Goal: Transaction & Acquisition: Purchase product/service

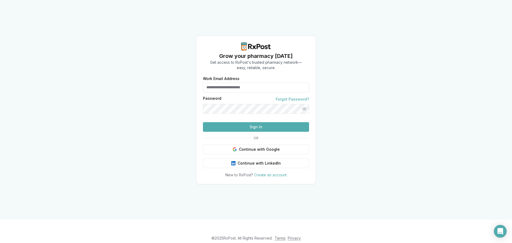
type input "**********"
click at [217, 132] on button "Sign In" at bounding box center [256, 127] width 106 height 10
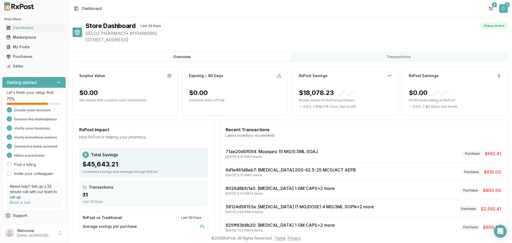
click at [505, 7] on button "3" at bounding box center [503, 8] width 9 height 9
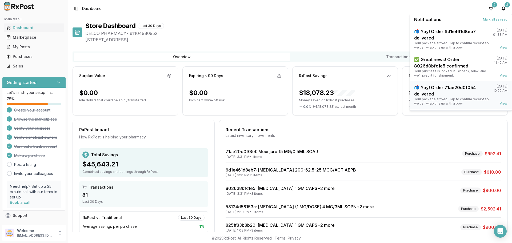
scroll to position [14, 0]
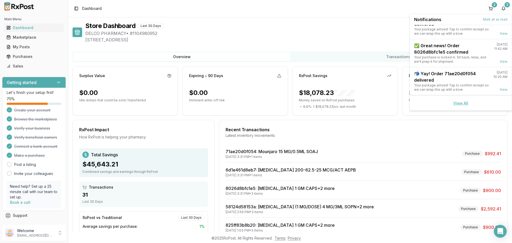
click at [461, 103] on link "View All" at bounding box center [460, 103] width 15 height 5
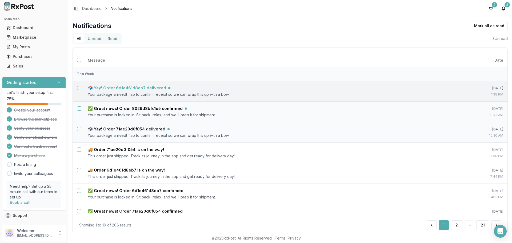
click at [141, 89] on h5 "📬 Yay! Order 6d1e461d8eb7 delivered" at bounding box center [127, 87] width 78 height 5
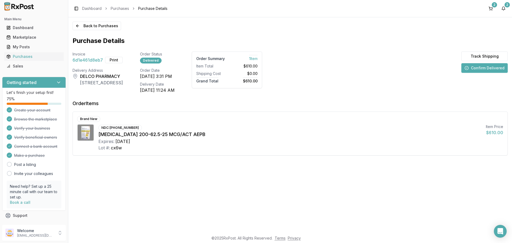
click at [485, 68] on button "Confirm Delivered" at bounding box center [484, 68] width 46 height 10
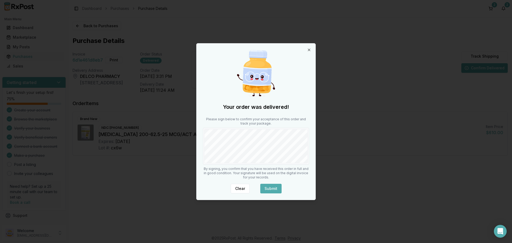
click at [273, 188] on button "Submit" at bounding box center [270, 189] width 21 height 10
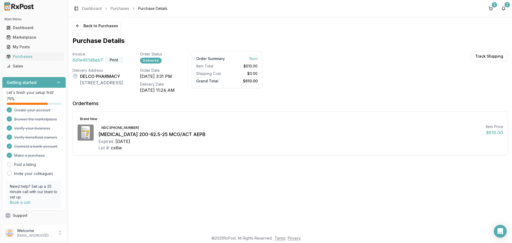
click at [111, 62] on button "Print" at bounding box center [114, 60] width 18 height 6
click at [503, 7] on button "2" at bounding box center [503, 8] width 9 height 9
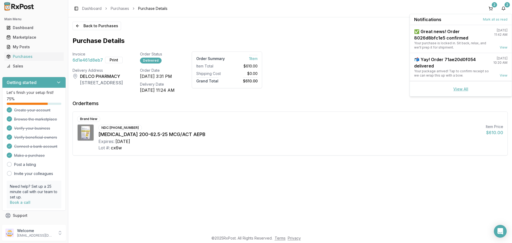
click at [458, 90] on link "View All" at bounding box center [460, 89] width 15 height 5
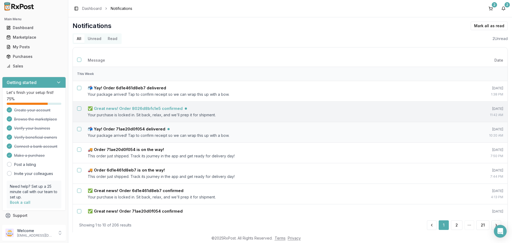
click at [170, 109] on h5 "✅ Great news! Order 8026d8bfc1e5 confirmed" at bounding box center [135, 108] width 95 height 5
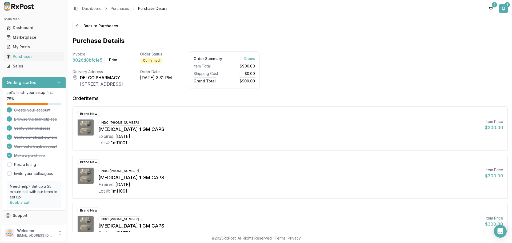
click at [501, 10] on button "1" at bounding box center [503, 8] width 9 height 9
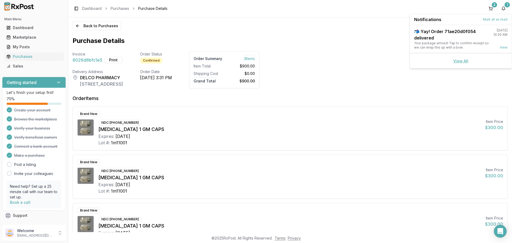
click at [459, 62] on link "View All" at bounding box center [460, 61] width 15 height 5
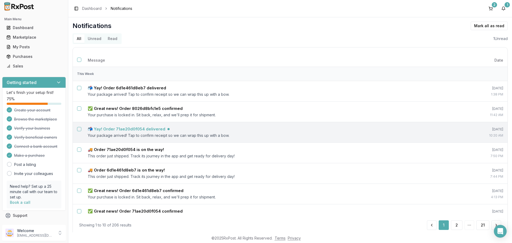
click at [121, 126] on h5 "📬 Yay! Order 71ae20d0f054 delivered" at bounding box center [127, 128] width 78 height 5
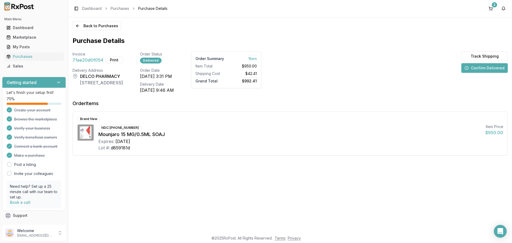
click at [478, 70] on button "Confirm Delivered" at bounding box center [484, 68] width 46 height 10
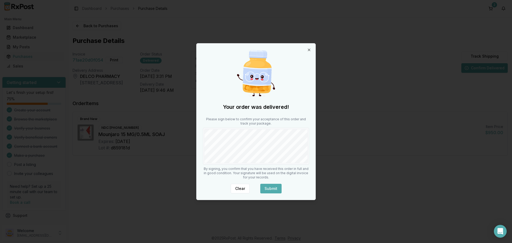
click at [270, 191] on button "Submit" at bounding box center [270, 189] width 21 height 10
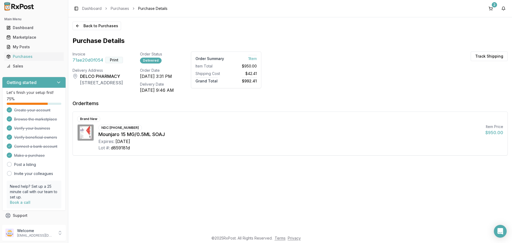
click at [109, 61] on button "Print" at bounding box center [114, 60] width 18 height 6
click at [490, 9] on button "2" at bounding box center [490, 8] width 9 height 9
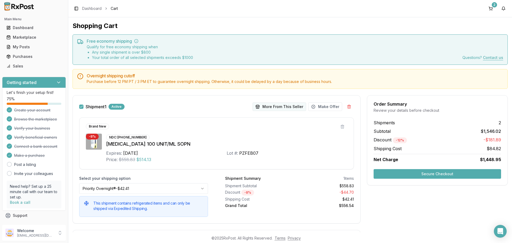
click at [264, 107] on button "More From This Seller" at bounding box center [279, 106] width 54 height 9
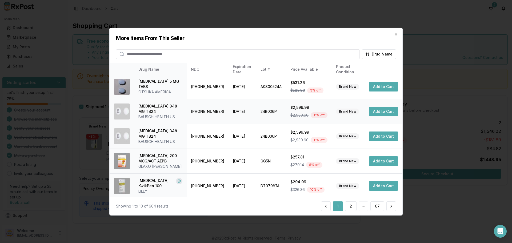
scroll to position [127, 0]
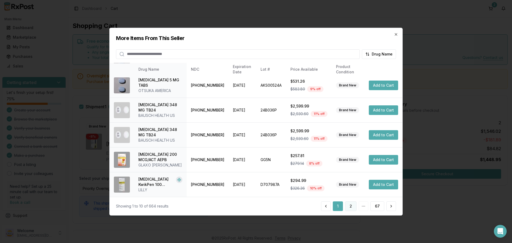
click at [349, 205] on button "2" at bounding box center [350, 206] width 11 height 10
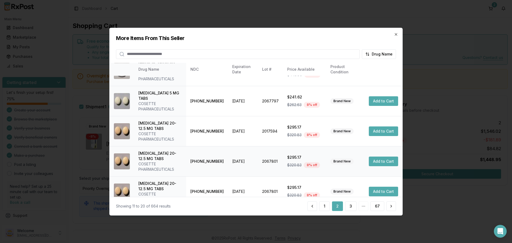
scroll to position [148, 0]
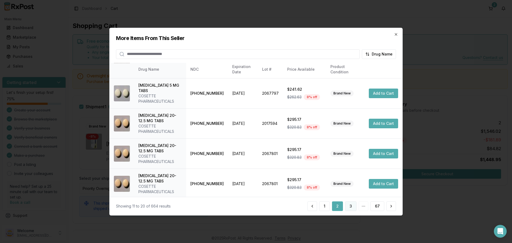
click at [348, 207] on button "3" at bounding box center [350, 206] width 11 height 10
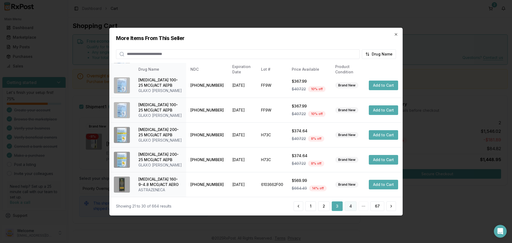
click at [351, 207] on button "4" at bounding box center [351, 206] width 12 height 10
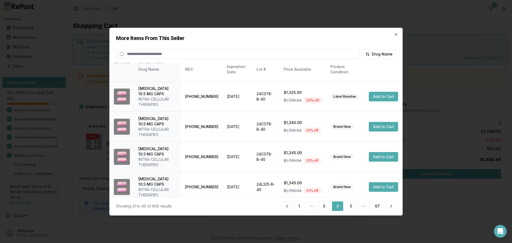
scroll to position [154, 0]
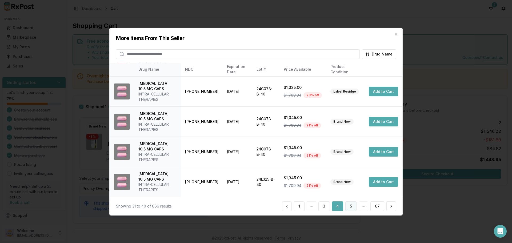
click at [351, 209] on button "5" at bounding box center [350, 206] width 11 height 10
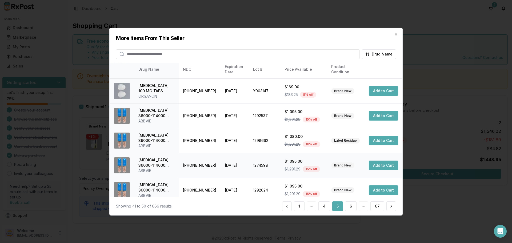
scroll to position [143, 0]
click at [352, 208] on button "6" at bounding box center [350, 206] width 11 height 10
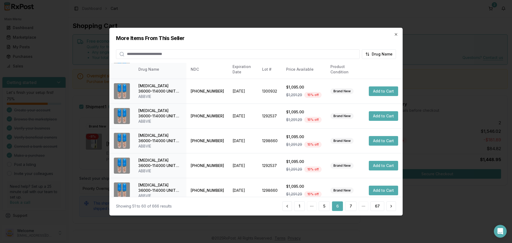
scroll to position [127, 0]
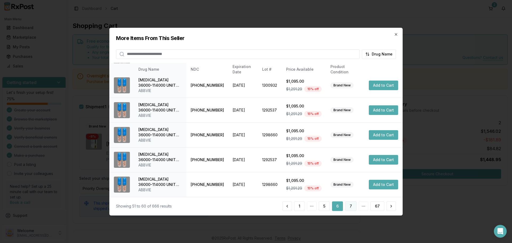
click at [351, 208] on button "7" at bounding box center [350, 206] width 11 height 10
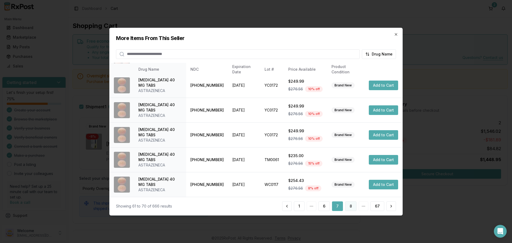
click at [348, 209] on button "8" at bounding box center [350, 206] width 11 height 10
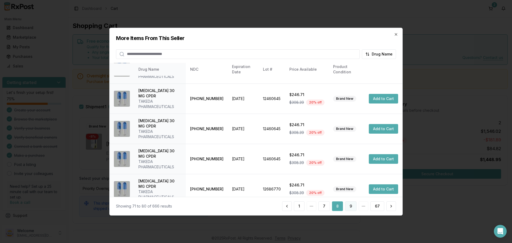
click at [349, 206] on button "9" at bounding box center [350, 206] width 11 height 10
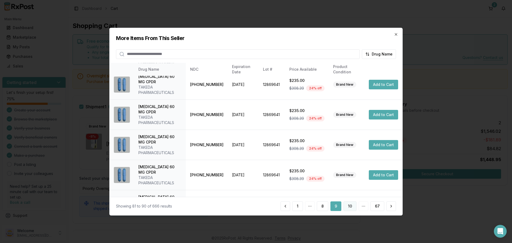
click at [353, 207] on button "10" at bounding box center [349, 206] width 13 height 10
click at [351, 208] on button "11" at bounding box center [350, 206] width 12 height 10
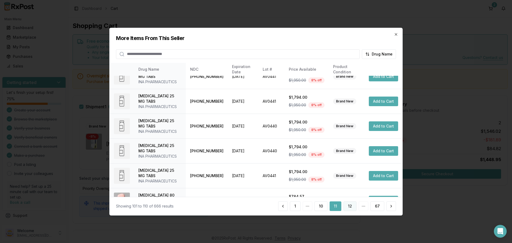
click at [353, 206] on button "12" at bounding box center [349, 206] width 13 height 10
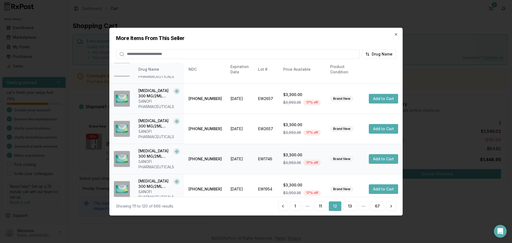
scroll to position [175, 0]
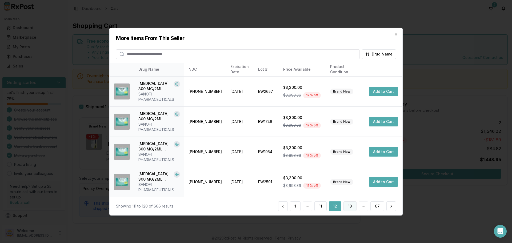
click at [349, 206] on button "13" at bounding box center [349, 206] width 13 height 10
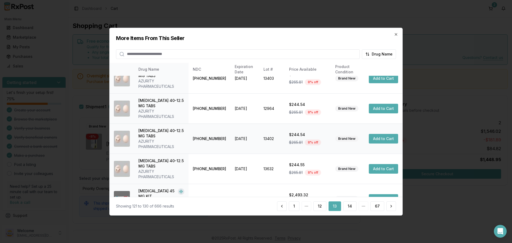
scroll to position [155, 0]
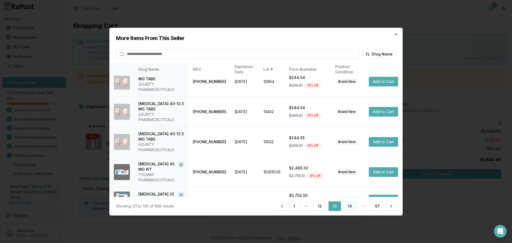
click at [347, 205] on button "14" at bounding box center [349, 206] width 13 height 10
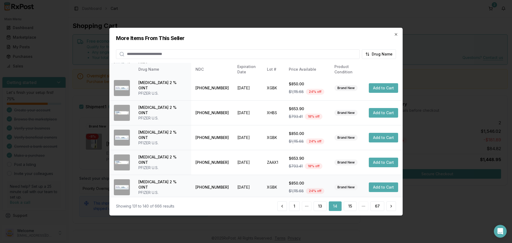
scroll to position [127, 0]
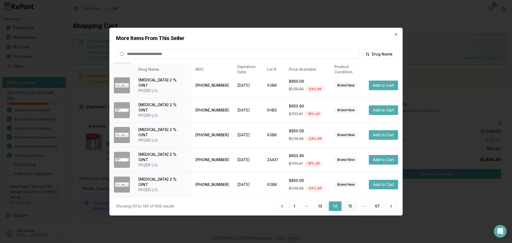
click at [350, 208] on button "15" at bounding box center [350, 206] width 13 height 10
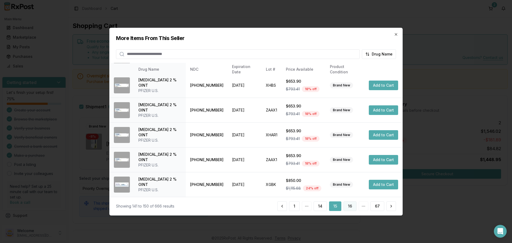
click at [354, 207] on button "16" at bounding box center [349, 206] width 13 height 10
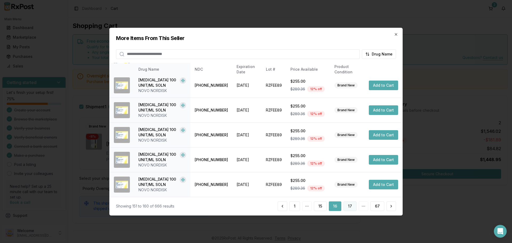
click at [353, 208] on button "17" at bounding box center [349, 206] width 13 height 10
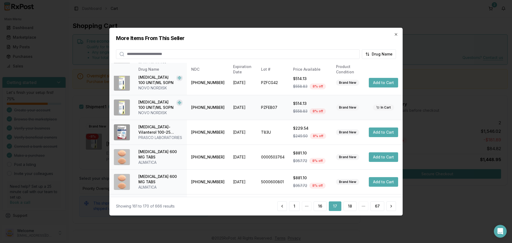
scroll to position [132, 0]
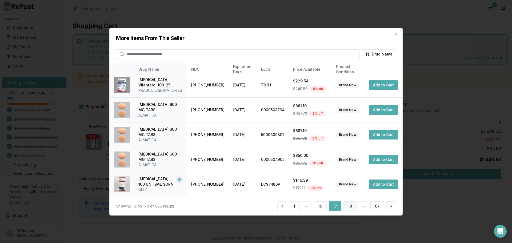
click at [349, 209] on button "18" at bounding box center [349, 206] width 13 height 10
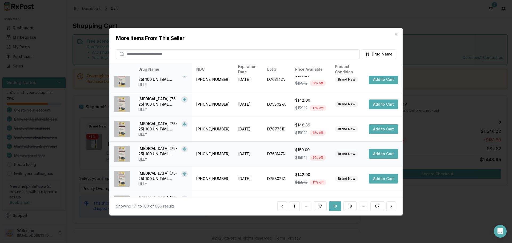
scroll to position [127, 0]
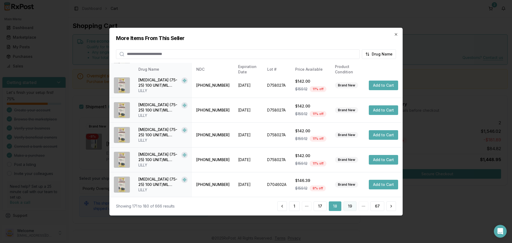
click at [350, 206] on button "19" at bounding box center [349, 206] width 13 height 10
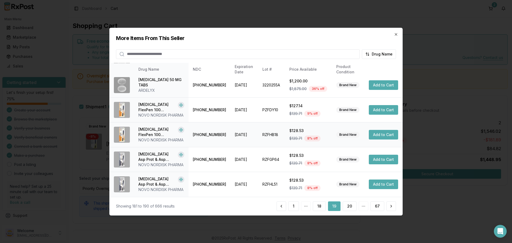
scroll to position [148, 0]
click at [348, 206] on button "20" at bounding box center [350, 206] width 14 height 10
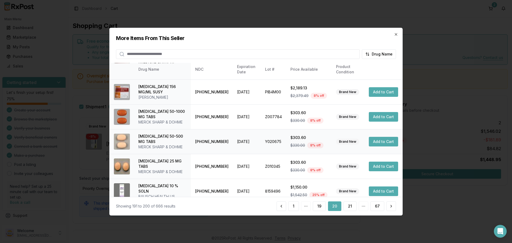
scroll to position [127, 0]
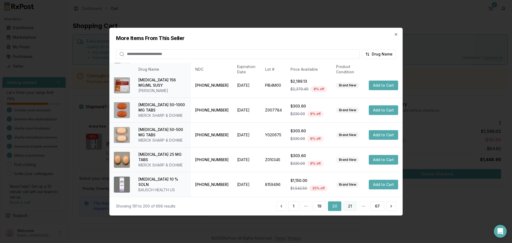
click at [352, 207] on button "21" at bounding box center [349, 206] width 13 height 10
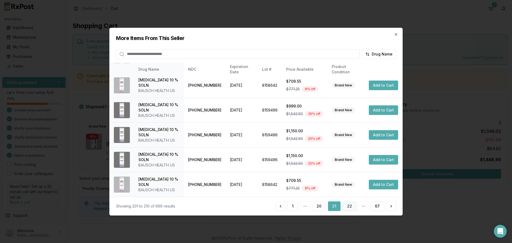
click at [347, 207] on button "22" at bounding box center [350, 206] width 14 height 10
click at [352, 206] on button "23" at bounding box center [350, 206] width 14 height 10
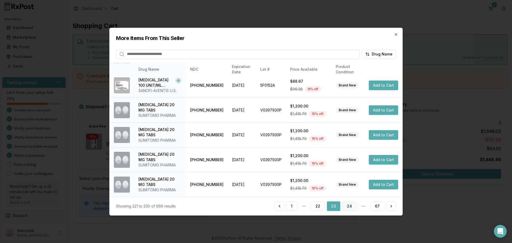
click at [350, 207] on button "24" at bounding box center [349, 206] width 14 height 10
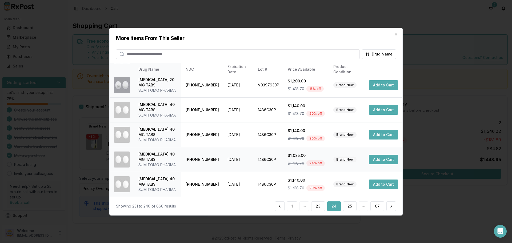
scroll to position [180, 0]
click at [349, 206] on button "25" at bounding box center [350, 206] width 14 height 10
click at [351, 207] on button "26" at bounding box center [350, 206] width 14 height 10
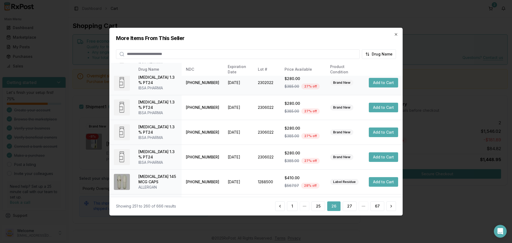
scroll to position [132, 0]
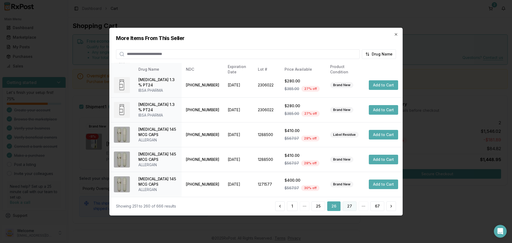
click at [352, 207] on button "27" at bounding box center [350, 206] width 14 height 10
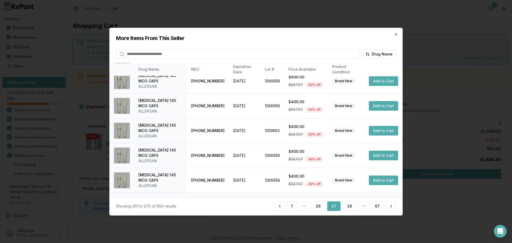
scroll to position [127, 0]
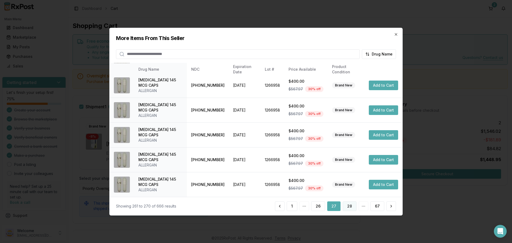
click at [350, 206] on button "28" at bounding box center [350, 206] width 14 height 10
click at [348, 207] on button "29" at bounding box center [350, 206] width 14 height 10
click at [347, 205] on button "30" at bounding box center [350, 206] width 14 height 10
click at [351, 209] on button "31" at bounding box center [349, 206] width 13 height 10
click at [350, 208] on button "32" at bounding box center [350, 206] width 14 height 10
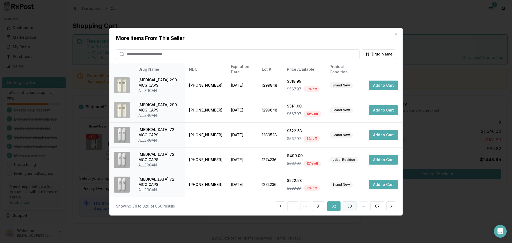
click at [351, 206] on button "33" at bounding box center [350, 206] width 14 height 10
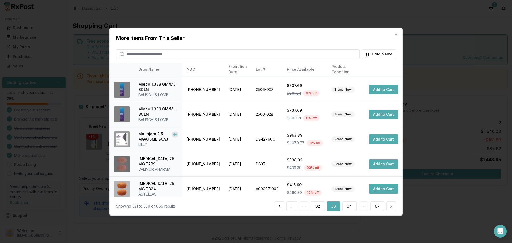
scroll to position [138, 0]
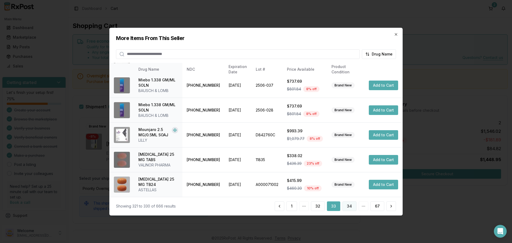
click at [348, 206] on button "34" at bounding box center [349, 206] width 14 height 10
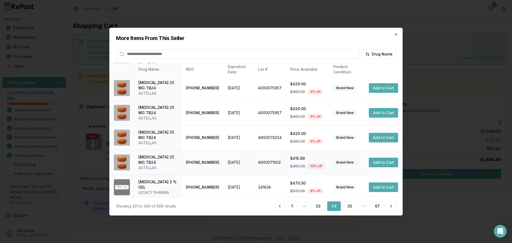
scroll to position [127, 0]
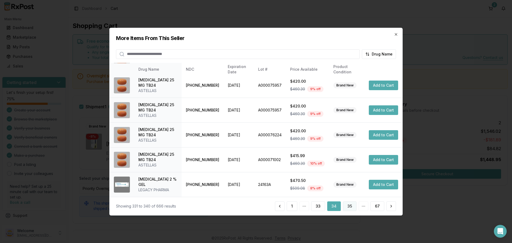
click at [352, 206] on button "35" at bounding box center [350, 206] width 14 height 10
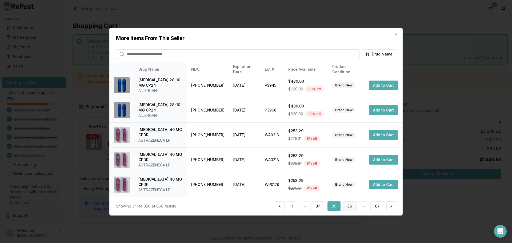
click at [347, 207] on button "36" at bounding box center [350, 206] width 14 height 10
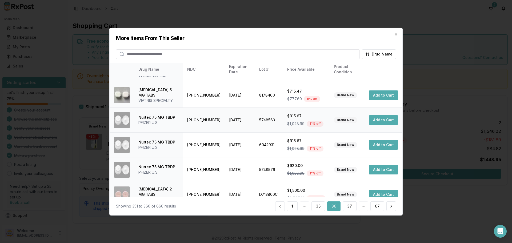
scroll to position [132, 0]
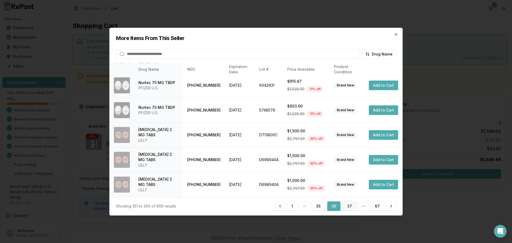
click at [346, 206] on button "37" at bounding box center [350, 206] width 14 height 10
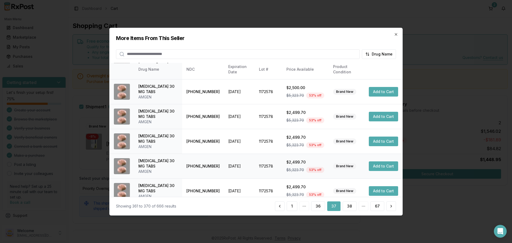
scroll to position [127, 0]
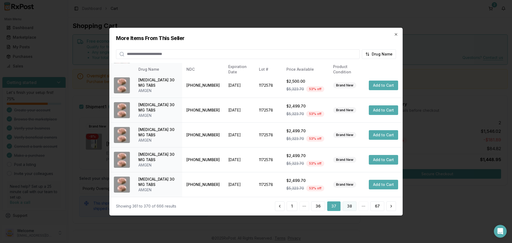
click at [351, 205] on button "38" at bounding box center [350, 206] width 14 height 10
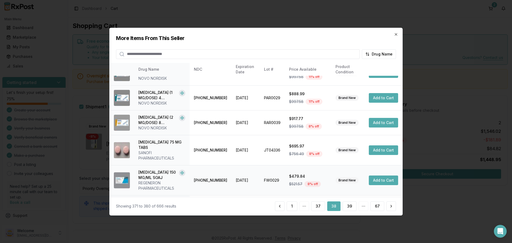
scroll to position [132, 0]
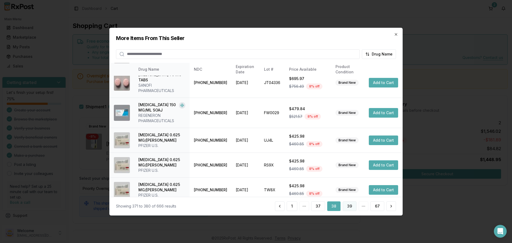
click at [350, 207] on button "39" at bounding box center [350, 206] width 14 height 10
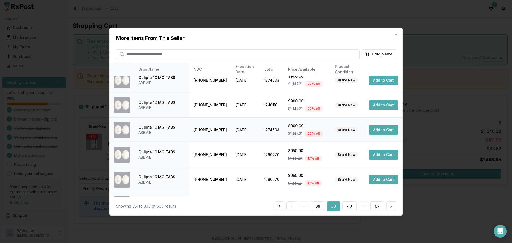
scroll to position [127, 0]
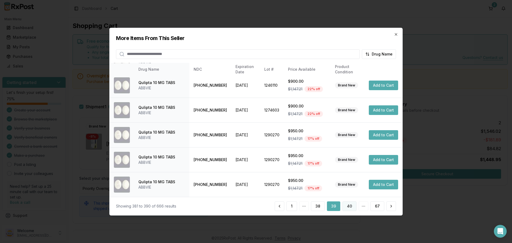
click at [349, 207] on button "40" at bounding box center [349, 206] width 14 height 10
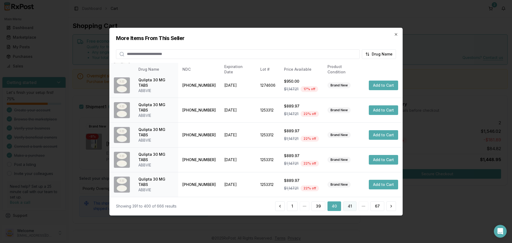
click at [348, 210] on button "41" at bounding box center [349, 206] width 13 height 10
click at [351, 207] on button "42" at bounding box center [349, 206] width 14 height 10
click at [350, 207] on button "43" at bounding box center [349, 206] width 14 height 10
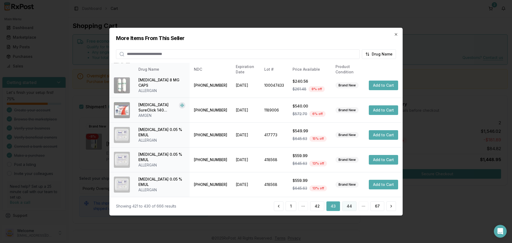
click at [351, 205] on button "44" at bounding box center [349, 206] width 14 height 10
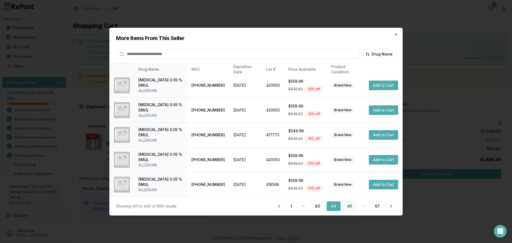
click at [351, 206] on button "45" at bounding box center [350, 206] width 14 height 10
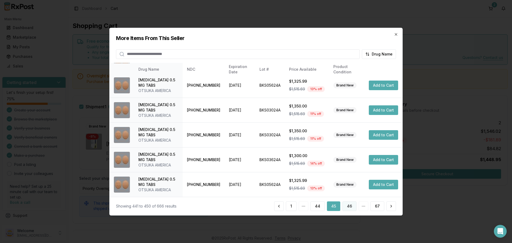
click at [348, 208] on button "46" at bounding box center [349, 206] width 14 height 10
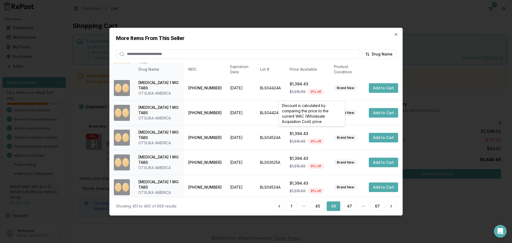
scroll to position [132, 0]
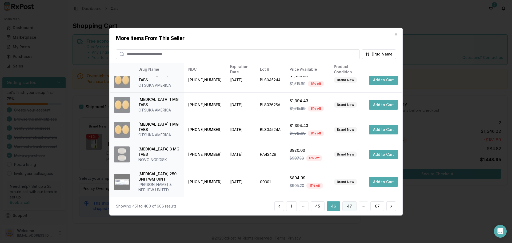
click at [352, 206] on button "47" at bounding box center [349, 206] width 14 height 10
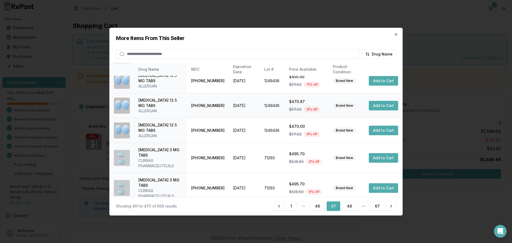
scroll to position [127, 0]
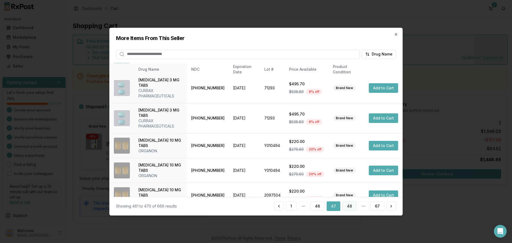
click at [346, 206] on button "48" at bounding box center [349, 206] width 14 height 10
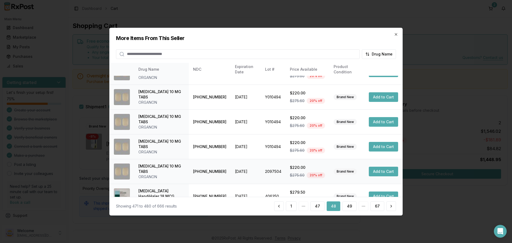
scroll to position [132, 0]
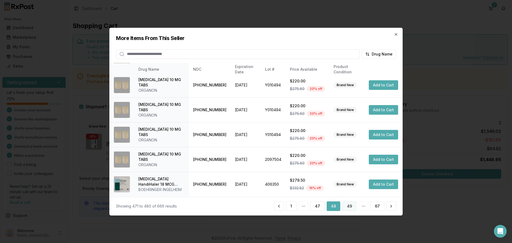
click at [351, 209] on button "49" at bounding box center [349, 206] width 14 height 10
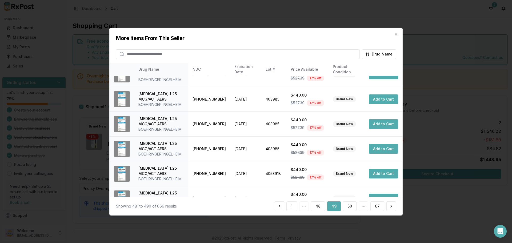
scroll to position [127, 0]
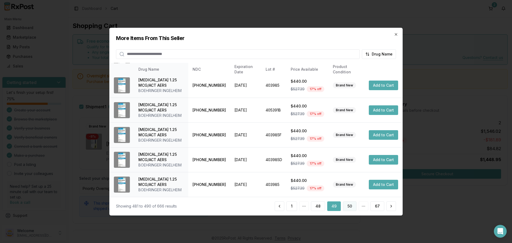
click at [349, 206] on button "50" at bounding box center [350, 206] width 14 height 10
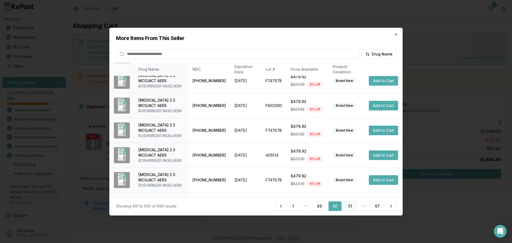
click at [351, 207] on button "51" at bounding box center [350, 206] width 13 height 10
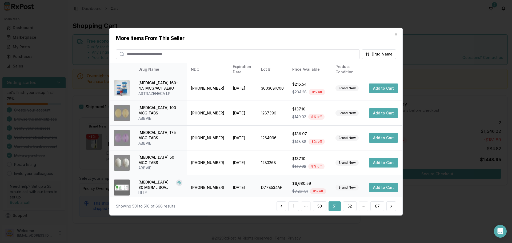
scroll to position [127, 0]
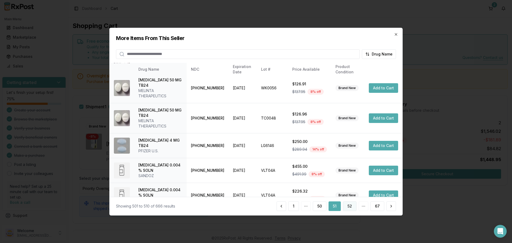
click at [349, 209] on button "52" at bounding box center [350, 206] width 14 height 10
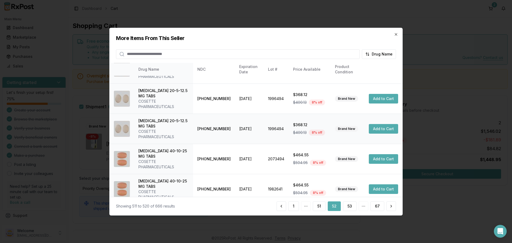
scroll to position [154, 0]
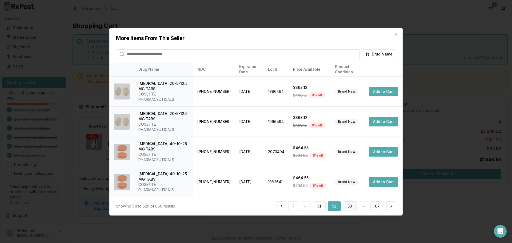
click at [351, 205] on button "53" at bounding box center [350, 206] width 14 height 10
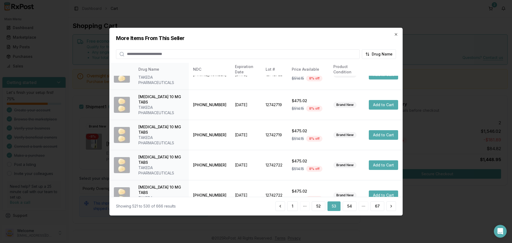
scroll to position [132, 0]
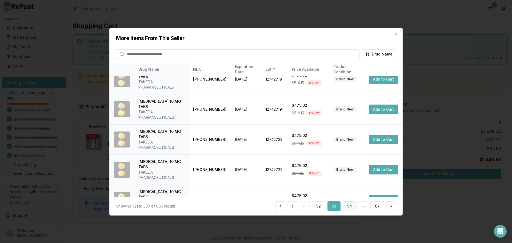
click at [351, 203] on button "54" at bounding box center [350, 206] width 14 height 10
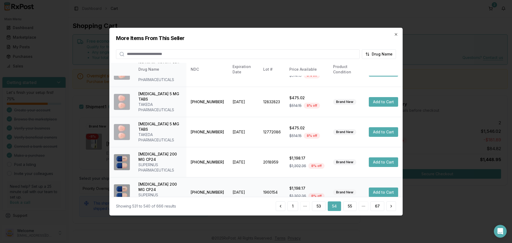
scroll to position [143, 0]
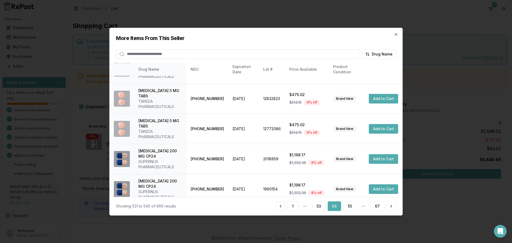
click at [351, 211] on div "Showing 531 to 540 of 666 results 1 53 54 55 67" at bounding box center [256, 206] width 293 height 18
click at [349, 202] on button "55" at bounding box center [349, 206] width 13 height 10
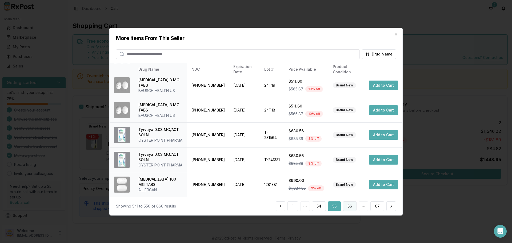
click at [351, 206] on button "56" at bounding box center [350, 206] width 14 height 10
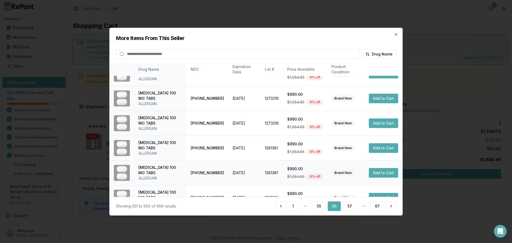
scroll to position [127, 0]
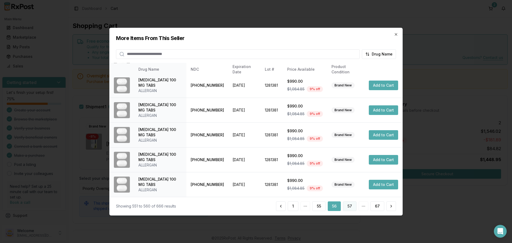
click at [348, 205] on button "57" at bounding box center [350, 206] width 14 height 10
click at [349, 204] on button "58" at bounding box center [350, 206] width 14 height 10
click at [350, 208] on button "59" at bounding box center [350, 206] width 14 height 10
click at [354, 208] on button "60" at bounding box center [350, 206] width 14 height 10
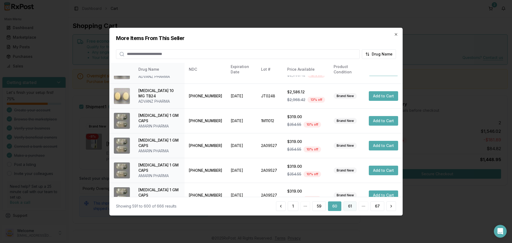
click at [351, 208] on button "61" at bounding box center [349, 206] width 13 height 10
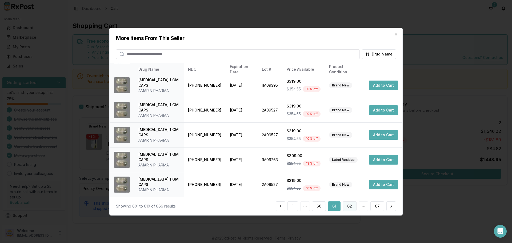
click at [348, 210] on button "62" at bounding box center [350, 206] width 14 height 10
click at [347, 205] on button "63" at bounding box center [350, 206] width 14 height 10
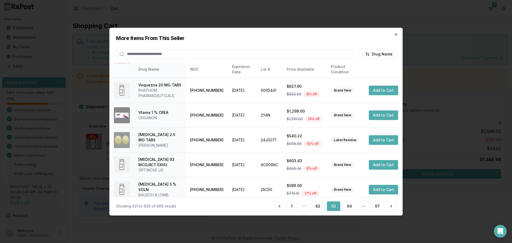
scroll to position [132, 0]
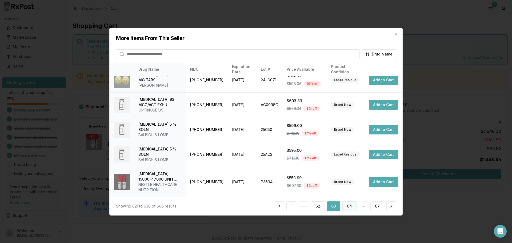
click at [351, 207] on button "64" at bounding box center [349, 206] width 14 height 10
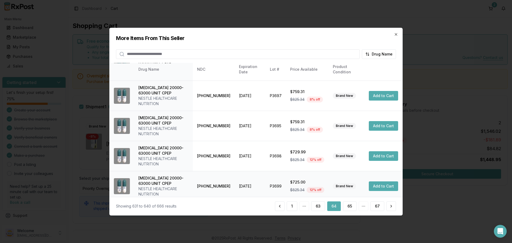
scroll to position [180, 0]
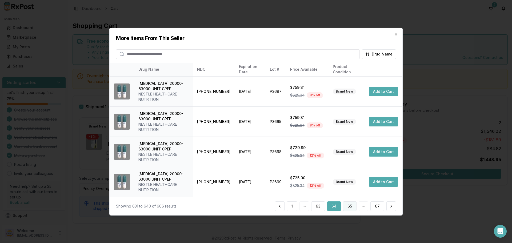
click at [353, 208] on button "65" at bounding box center [350, 206] width 14 height 10
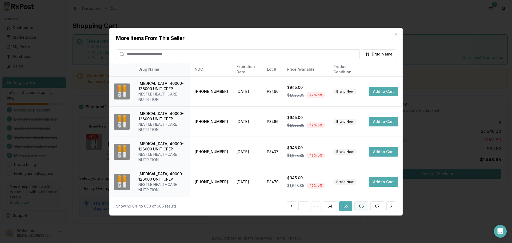
click at [363, 208] on button "66" at bounding box center [361, 206] width 14 height 10
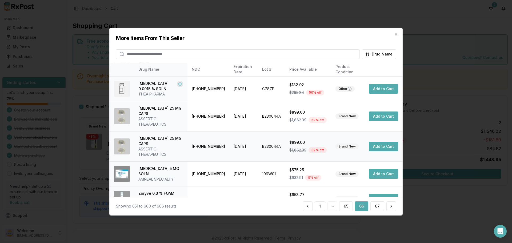
scroll to position [143, 0]
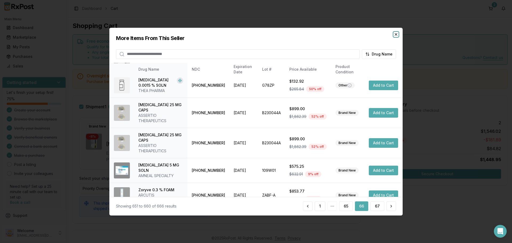
click at [394, 35] on icon "button" at bounding box center [396, 34] width 4 height 4
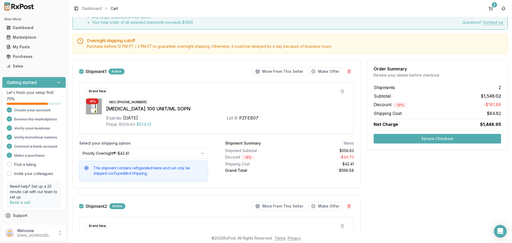
scroll to position [107, 0]
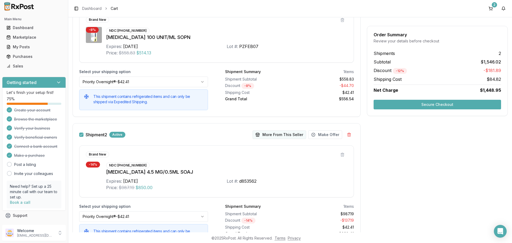
click at [269, 136] on button "More From This Seller" at bounding box center [279, 134] width 54 height 9
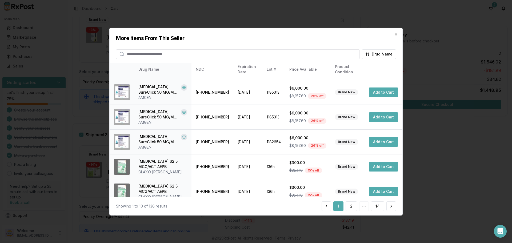
scroll to position [127, 0]
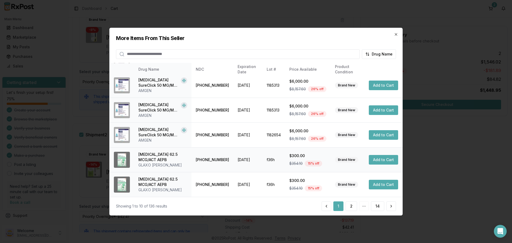
click at [380, 158] on button "Add to Cart" at bounding box center [383, 160] width 29 height 10
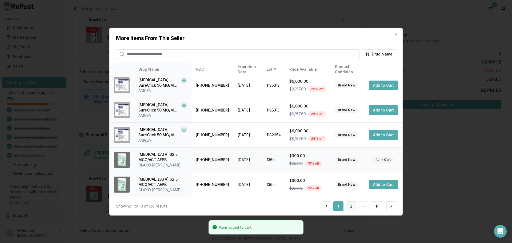
click at [352, 208] on button "2" at bounding box center [350, 206] width 11 height 10
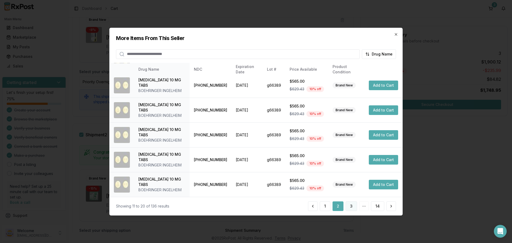
click at [349, 208] on button "3" at bounding box center [350, 206] width 11 height 10
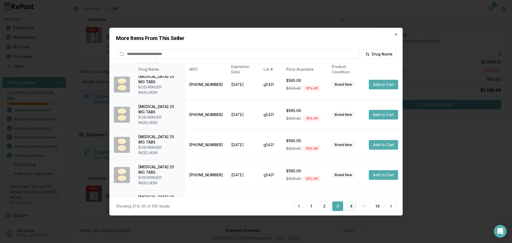
click at [352, 207] on button "4" at bounding box center [351, 206] width 12 height 10
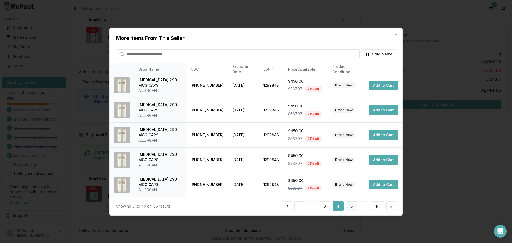
click at [349, 205] on button "5" at bounding box center [351, 206] width 11 height 10
click at [353, 210] on button "6" at bounding box center [350, 206] width 11 height 10
click at [355, 209] on button "7" at bounding box center [350, 206] width 11 height 10
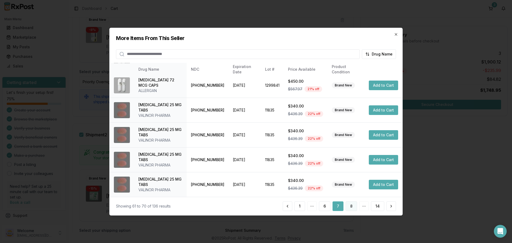
click at [352, 208] on button "8" at bounding box center [350, 206] width 11 height 10
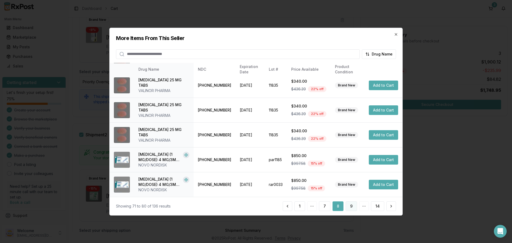
click at [352, 206] on button "9" at bounding box center [350, 206] width 11 height 10
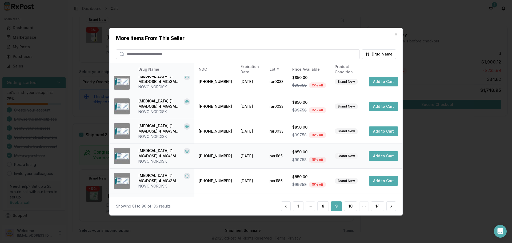
scroll to position [0, 0]
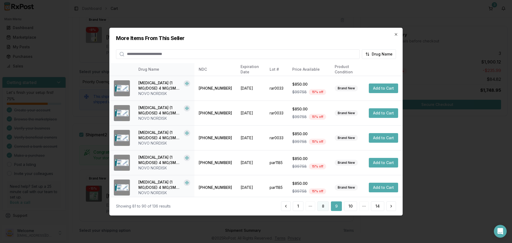
click at [324, 207] on button "8" at bounding box center [322, 206] width 11 height 10
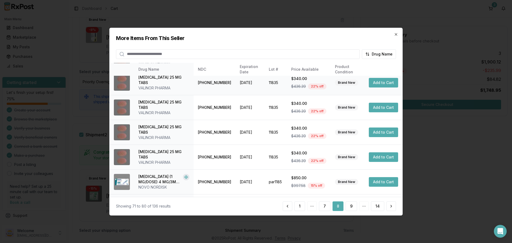
scroll to position [127, 0]
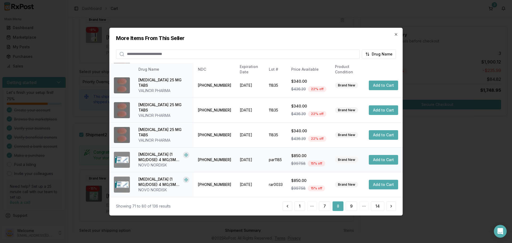
click at [383, 160] on button "Add to Cart" at bounding box center [383, 160] width 29 height 10
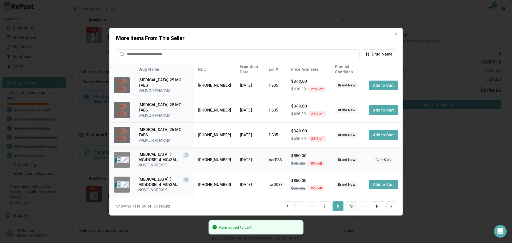
click at [353, 206] on button "9" at bounding box center [350, 206] width 11 height 10
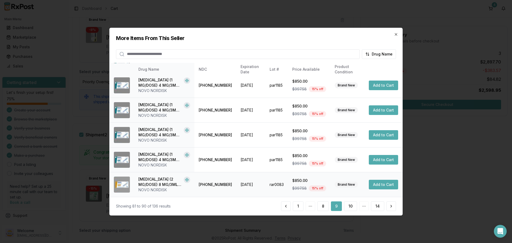
click at [374, 187] on button "Add to Cart" at bounding box center [383, 185] width 29 height 10
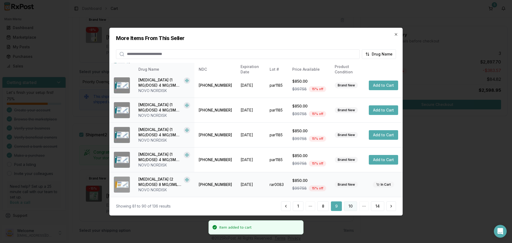
click at [350, 206] on button "10" at bounding box center [350, 206] width 13 height 10
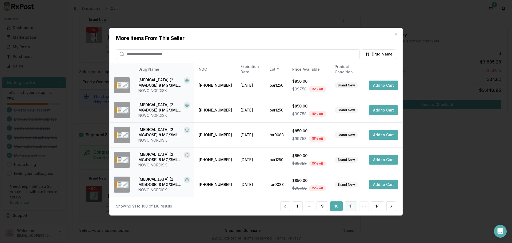
click at [352, 207] on button "11" at bounding box center [351, 206] width 12 height 10
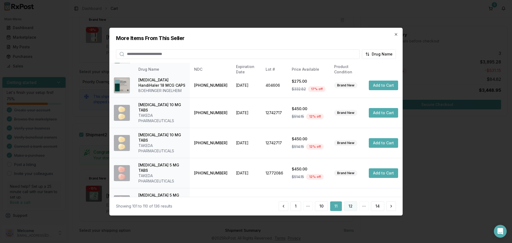
click at [349, 206] on button "12" at bounding box center [350, 206] width 13 height 10
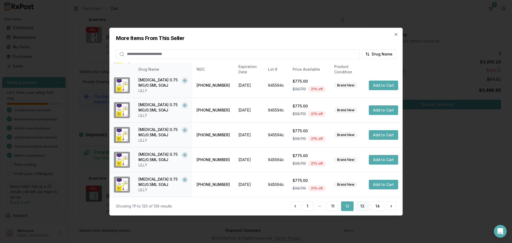
click at [361, 205] on button "13" at bounding box center [362, 206] width 13 height 10
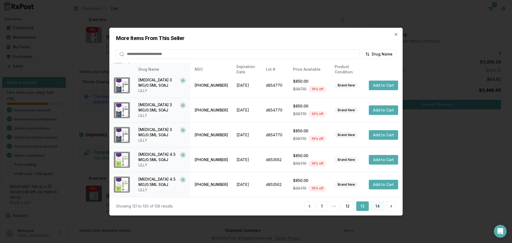
click at [379, 207] on button "14" at bounding box center [377, 206] width 13 height 10
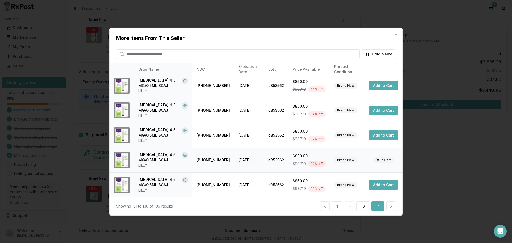
scroll to position [28, 0]
click at [396, 34] on icon "button" at bounding box center [396, 34] width 2 height 2
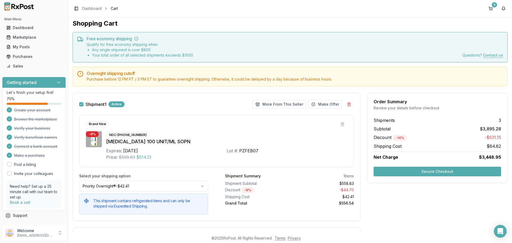
scroll to position [0, 0]
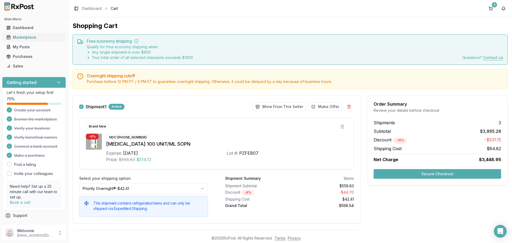
click at [27, 37] on div "Marketplace" at bounding box center [33, 37] width 55 height 5
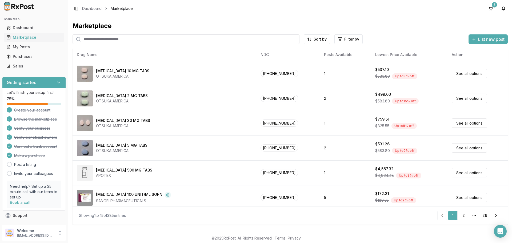
click at [122, 38] on input "search" at bounding box center [186, 39] width 227 height 10
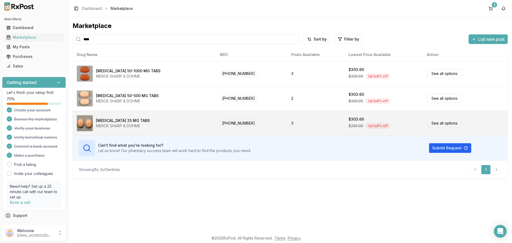
type input "****"
click at [436, 122] on link "See all options" at bounding box center [444, 122] width 35 height 9
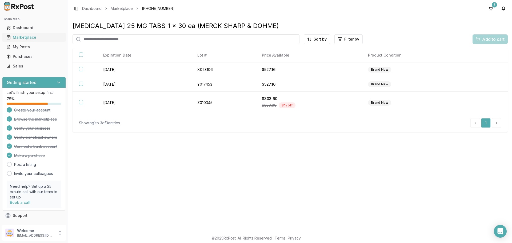
click at [30, 38] on div "Marketplace" at bounding box center [33, 37] width 55 height 5
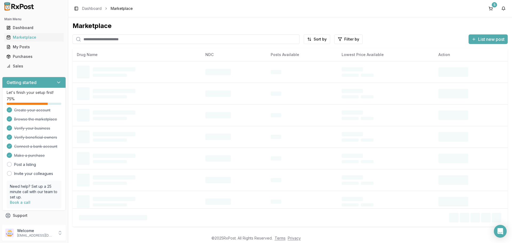
click at [113, 40] on input "search" at bounding box center [186, 39] width 227 height 10
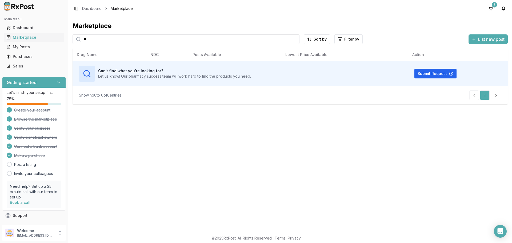
type input "*"
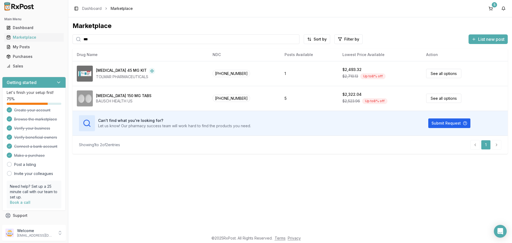
type input "***"
click at [491, 7] on button "5" at bounding box center [490, 8] width 9 height 9
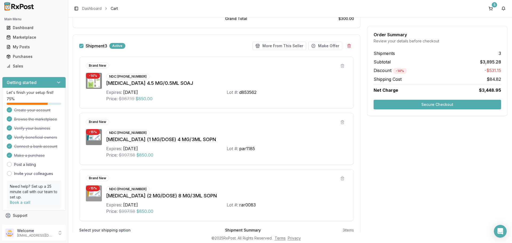
scroll to position [347, 0]
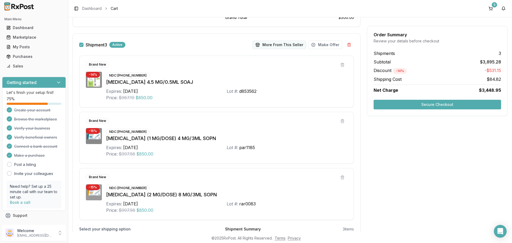
click at [270, 47] on button "More From This Seller" at bounding box center [279, 45] width 54 height 9
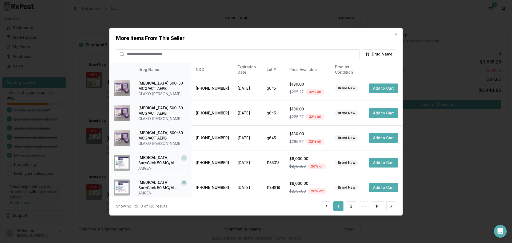
click at [172, 55] on input "search" at bounding box center [238, 54] width 244 height 10
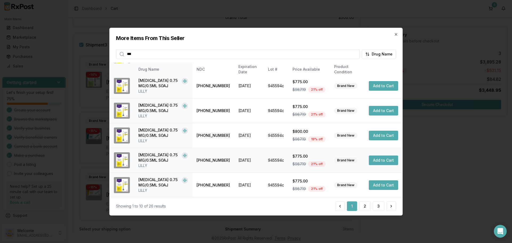
scroll to position [127, 0]
type input "***"
click at [367, 207] on button "2" at bounding box center [364, 206] width 11 height 10
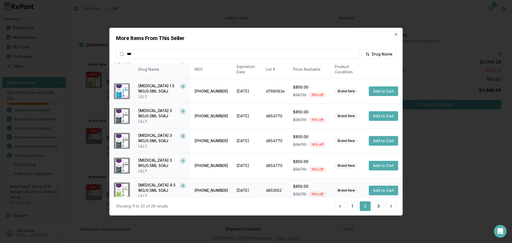
scroll to position [74, 0]
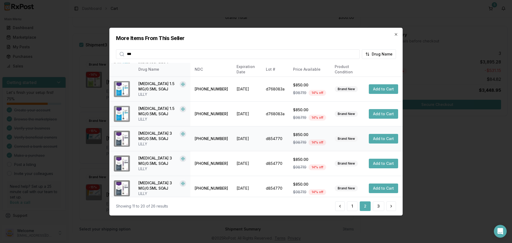
click at [377, 138] on button "Add to Cart" at bounding box center [383, 139] width 29 height 10
click at [395, 34] on icon "button" at bounding box center [396, 34] width 4 height 4
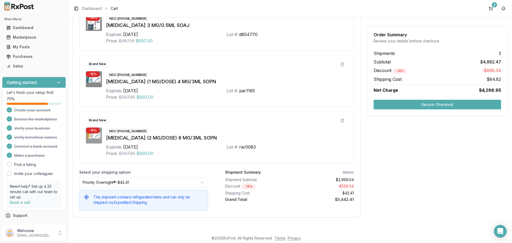
scroll to position [353, 0]
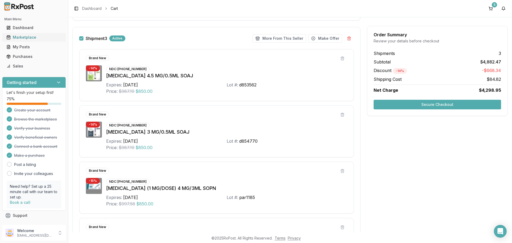
click at [26, 38] on div "Marketplace" at bounding box center [33, 37] width 55 height 5
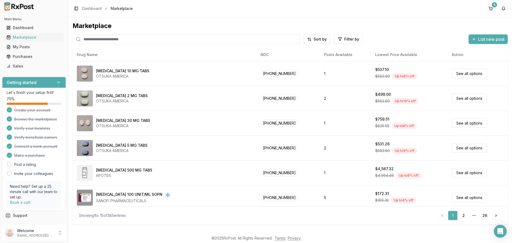
click at [112, 40] on input "search" at bounding box center [186, 39] width 227 height 10
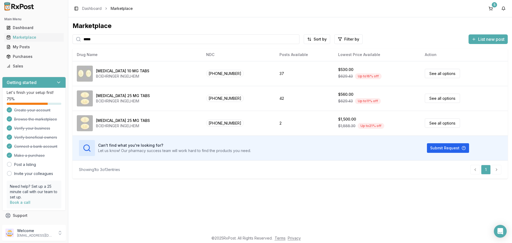
type input "*****"
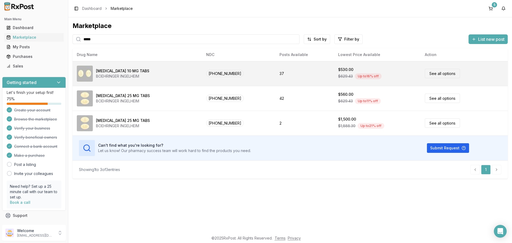
click at [444, 73] on link "See all options" at bounding box center [442, 73] width 35 height 9
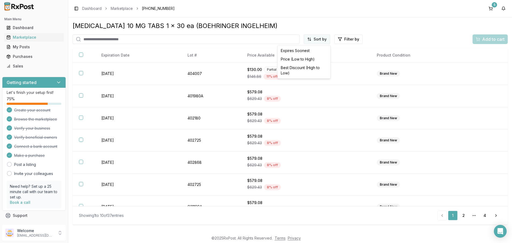
click at [317, 38] on html "Main Menu Dashboard Marketplace My Posts Purchases Sales Getting started Let's …" at bounding box center [256, 121] width 512 height 243
click at [299, 59] on div "Price (Low to High)" at bounding box center [304, 59] width 51 height 9
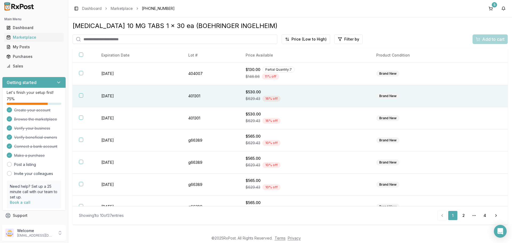
click at [82, 96] on button "button" at bounding box center [81, 95] width 4 height 4
click at [491, 39] on span "Add to cart" at bounding box center [493, 39] width 22 height 6
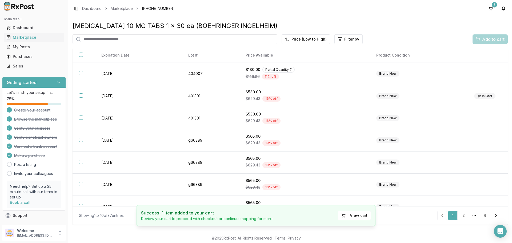
click at [96, 39] on input "search" at bounding box center [175, 39] width 205 height 10
type input "*"
click at [19, 37] on div "Marketplace" at bounding box center [33, 37] width 55 height 5
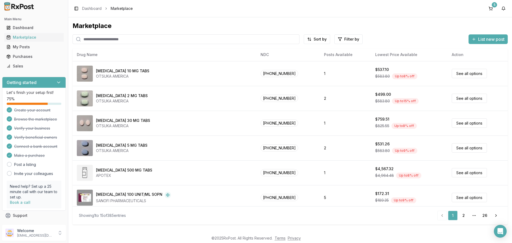
click at [127, 40] on input "search" at bounding box center [186, 39] width 227 height 10
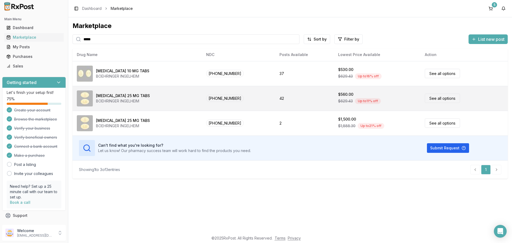
type input "*****"
click at [431, 98] on link "See all options" at bounding box center [442, 98] width 35 height 9
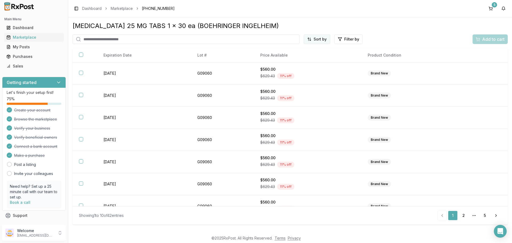
click at [315, 37] on html "Main Menu Dashboard Marketplace My Posts Purchases Sales Getting started Let's …" at bounding box center [256, 121] width 512 height 243
click at [301, 58] on div "Price (Low to High)" at bounding box center [304, 59] width 51 height 9
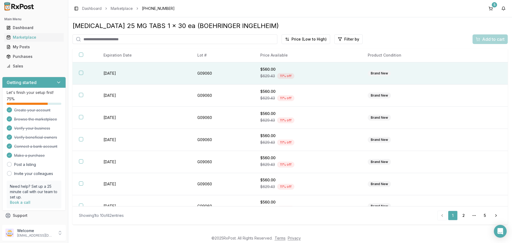
click at [81, 71] on button "button" at bounding box center [81, 73] width 4 height 4
click at [487, 42] on span "Add to cart" at bounding box center [493, 39] width 22 height 6
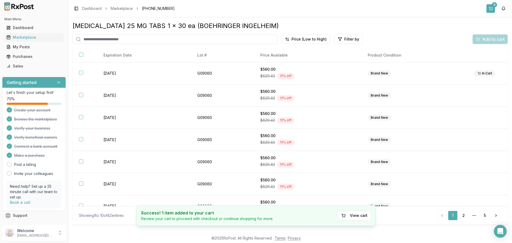
click at [490, 9] on button "5" at bounding box center [490, 8] width 9 height 9
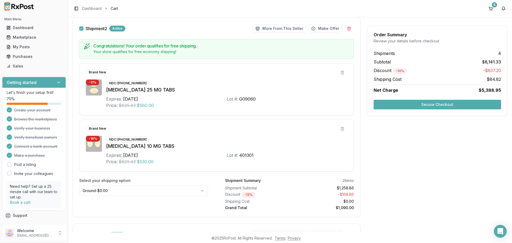
scroll to position [213, 0]
click at [286, 28] on button "More From This Seller" at bounding box center [279, 28] width 54 height 9
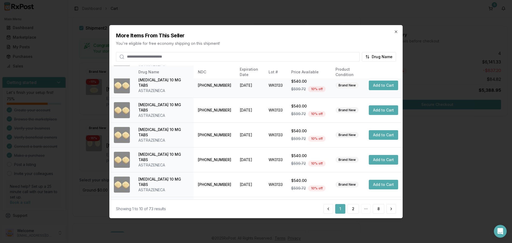
scroll to position [127, 0]
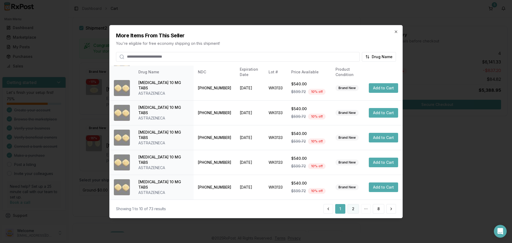
click at [351, 208] on button "2" at bounding box center [352, 209] width 11 height 10
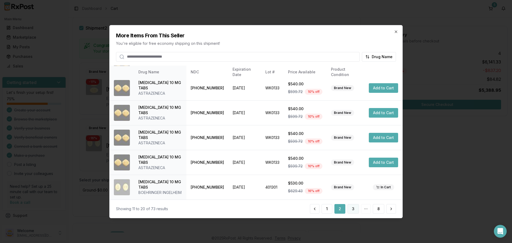
click at [355, 210] on button "3" at bounding box center [352, 209] width 11 height 10
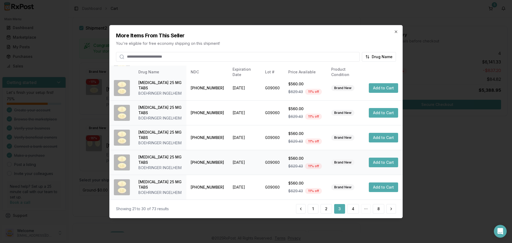
scroll to position [0, 0]
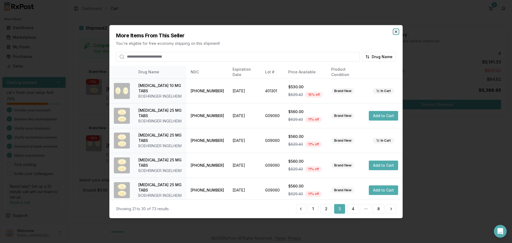
click at [397, 32] on icon "button" at bounding box center [396, 31] width 4 height 4
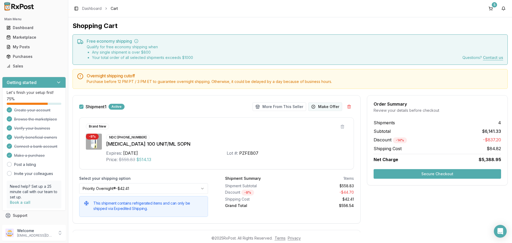
click at [322, 108] on button "Make Offer" at bounding box center [325, 106] width 34 height 9
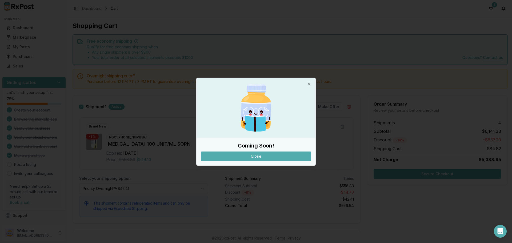
click at [263, 158] on button "Close" at bounding box center [256, 156] width 110 height 10
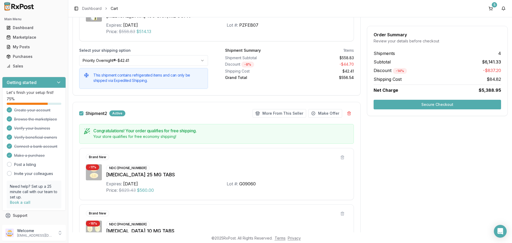
scroll to position [27, 0]
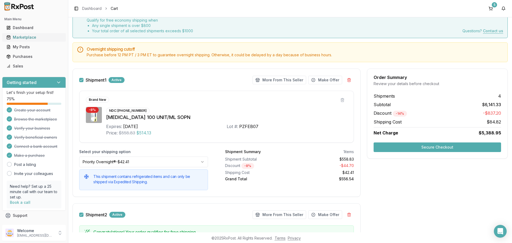
click at [30, 39] on div "Marketplace" at bounding box center [33, 37] width 55 height 5
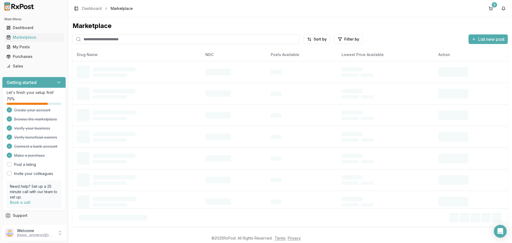
click at [115, 39] on input "search" at bounding box center [186, 39] width 227 height 10
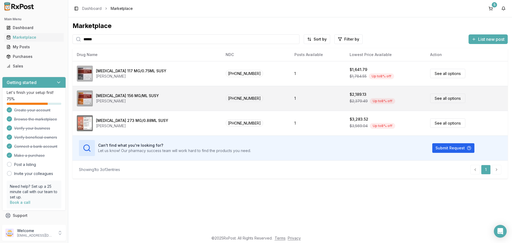
type input "******"
click at [438, 99] on link "See all options" at bounding box center [447, 98] width 35 height 9
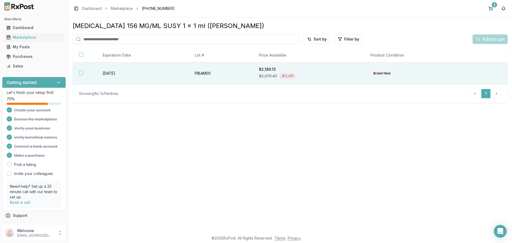
click at [82, 74] on button "button" at bounding box center [81, 73] width 4 height 4
click at [490, 40] on span "Add to cart" at bounding box center [493, 39] width 22 height 6
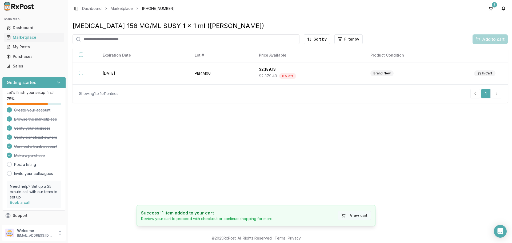
click at [349, 215] on button "View cart" at bounding box center [354, 216] width 33 height 10
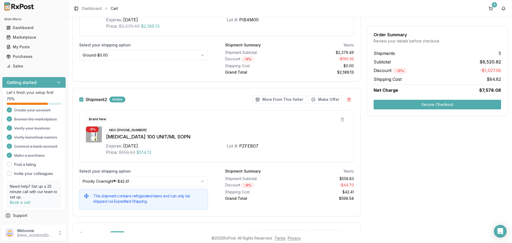
scroll to position [213, 0]
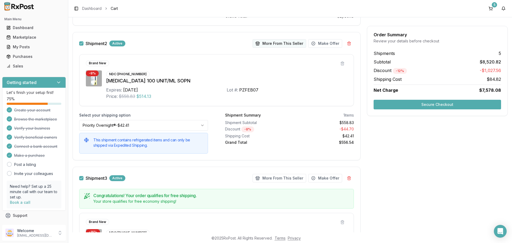
click at [279, 42] on button "More From This Seller" at bounding box center [279, 43] width 54 height 9
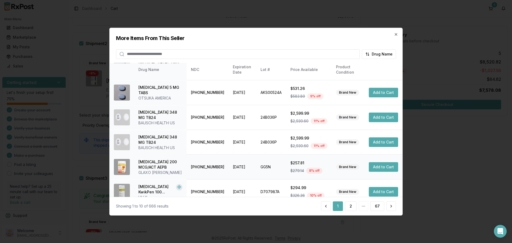
scroll to position [127, 0]
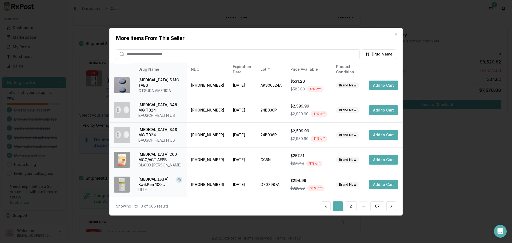
click at [232, 57] on input "search" at bounding box center [238, 54] width 244 height 10
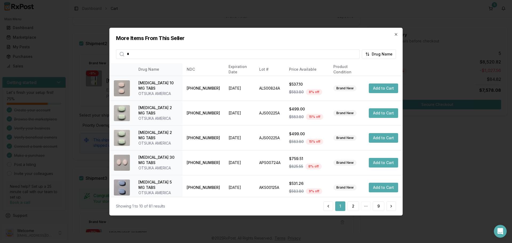
type input "*****"
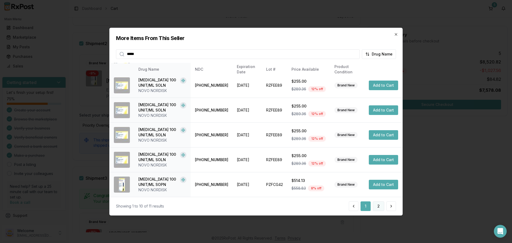
click at [377, 206] on button "2" at bounding box center [378, 206] width 11 height 10
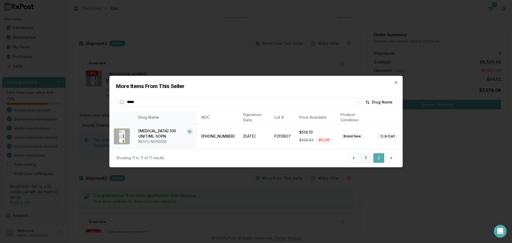
click at [363, 160] on button "1" at bounding box center [365, 158] width 11 height 10
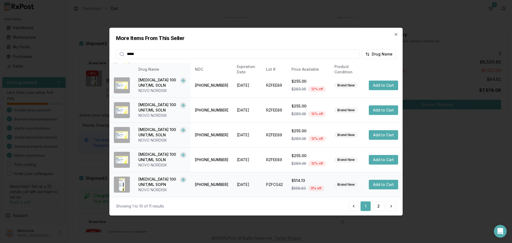
click at [377, 186] on button "Add to Cart" at bounding box center [383, 185] width 29 height 10
click at [397, 35] on icon "button" at bounding box center [396, 34] width 4 height 4
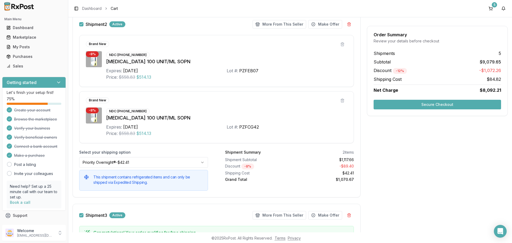
scroll to position [293, 0]
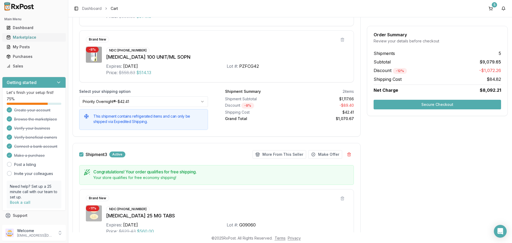
click at [30, 39] on div "Marketplace" at bounding box center [33, 37] width 55 height 5
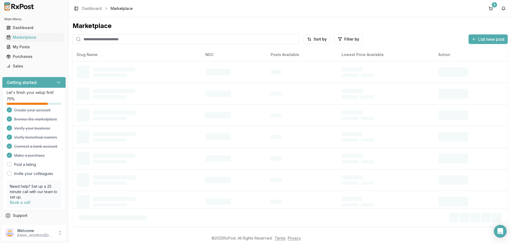
click at [129, 39] on input "search" at bounding box center [186, 39] width 227 height 10
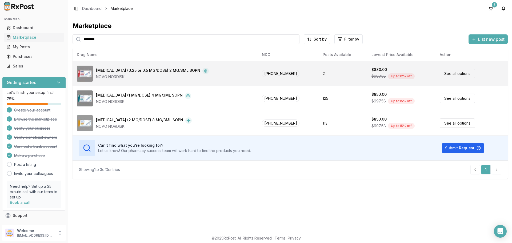
type input "*******"
click at [454, 73] on link "See all options" at bounding box center [457, 73] width 35 height 9
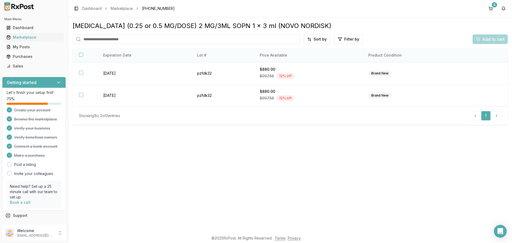
click at [82, 57] on button "button" at bounding box center [81, 55] width 4 height 4
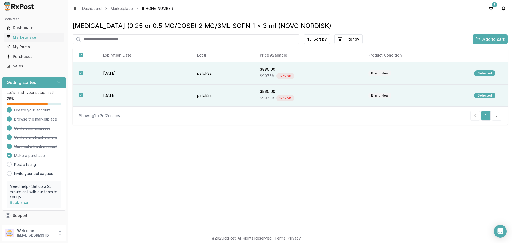
click at [501, 37] on span "Add to cart" at bounding box center [493, 39] width 22 height 6
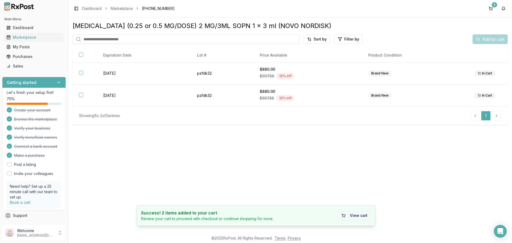
click at [363, 215] on button "View cart" at bounding box center [354, 216] width 33 height 10
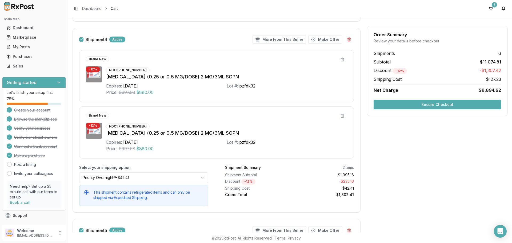
scroll to position [613, 0]
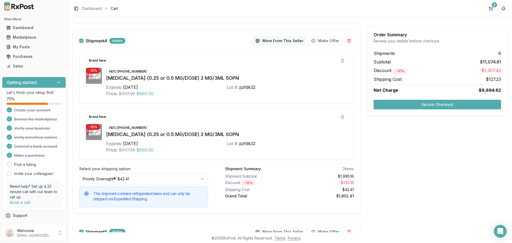
click at [279, 43] on button "More From This Seller" at bounding box center [279, 41] width 54 height 9
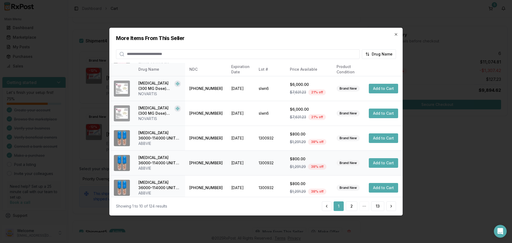
scroll to position [127, 0]
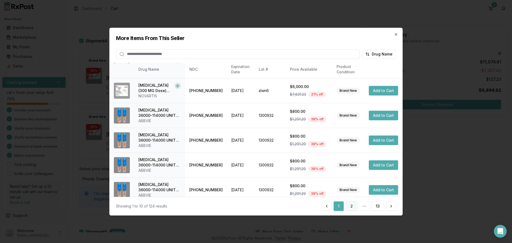
click at [353, 207] on button "2" at bounding box center [351, 206] width 11 height 10
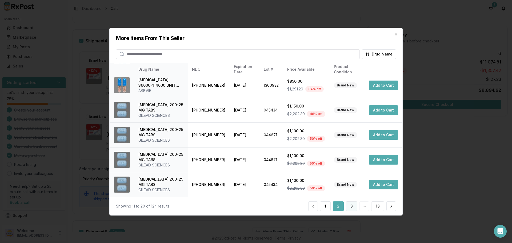
click at [353, 205] on button "3" at bounding box center [351, 206] width 11 height 10
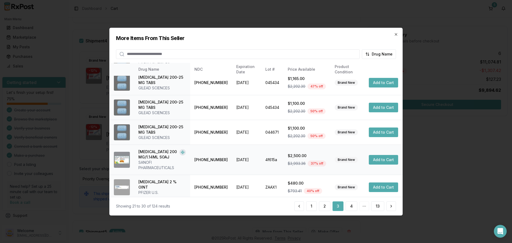
scroll to position [132, 0]
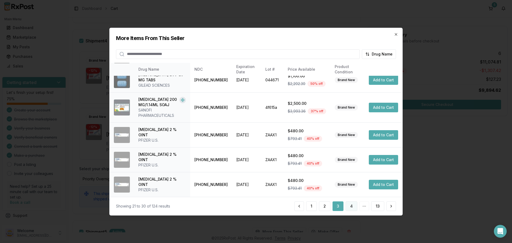
click at [353, 208] on button "4" at bounding box center [351, 206] width 12 height 10
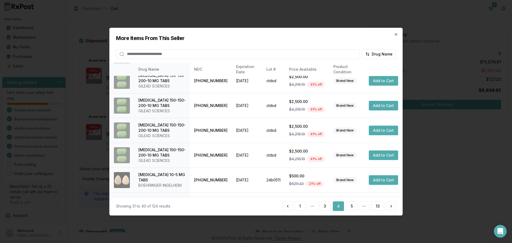
scroll to position [127, 0]
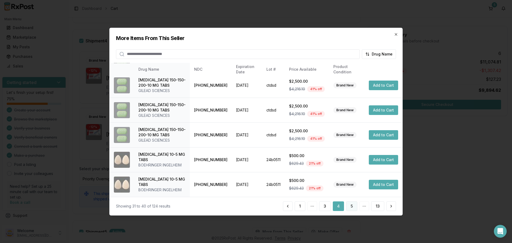
click at [352, 208] on button "5" at bounding box center [351, 206] width 11 height 10
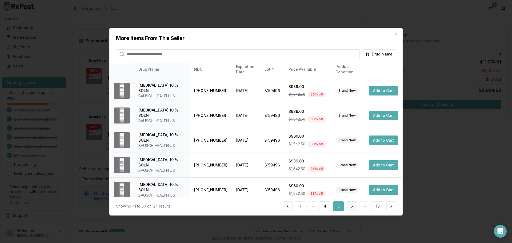
click at [352, 210] on button "6" at bounding box center [351, 206] width 11 height 10
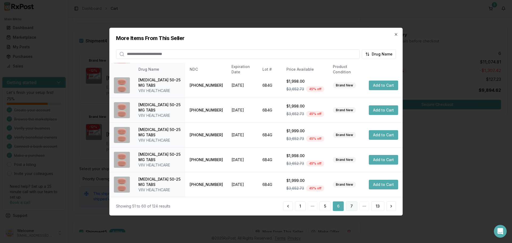
click at [349, 205] on button "7" at bounding box center [351, 206] width 11 height 10
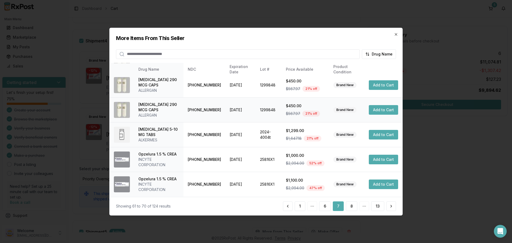
scroll to position [138, 0]
click at [355, 209] on button "8" at bounding box center [351, 206] width 11 height 10
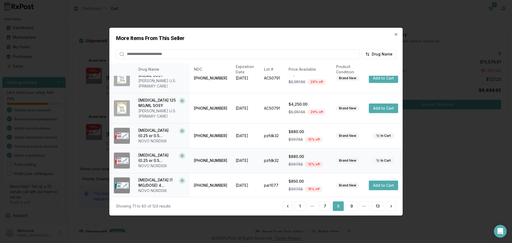
scroll to position [143, 0]
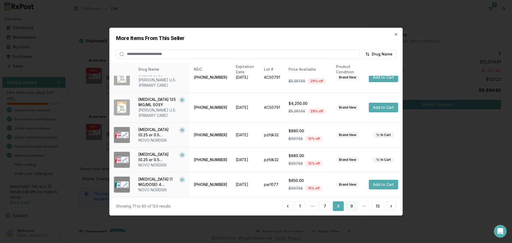
click at [350, 207] on button "9" at bounding box center [351, 206] width 11 height 10
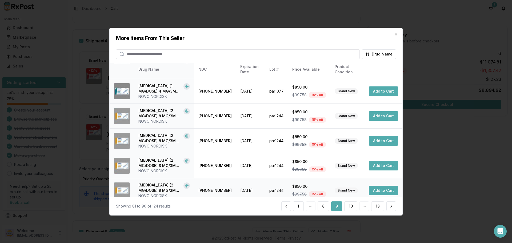
scroll to position [127, 0]
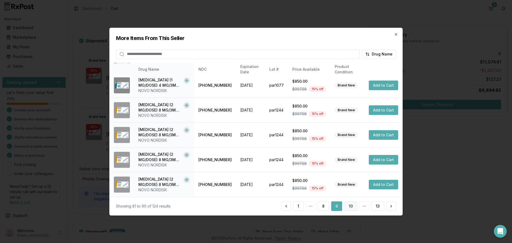
click at [353, 206] on button "10" at bounding box center [350, 206] width 13 height 10
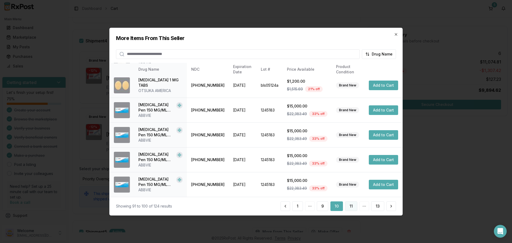
click at [354, 206] on button "11" at bounding box center [351, 206] width 12 height 10
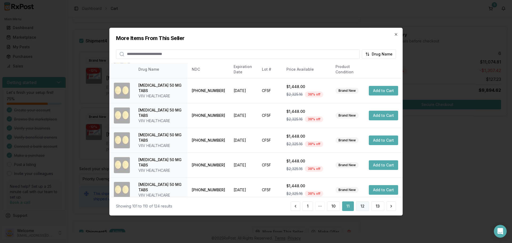
click at [361, 207] on button "12" at bounding box center [362, 206] width 13 height 10
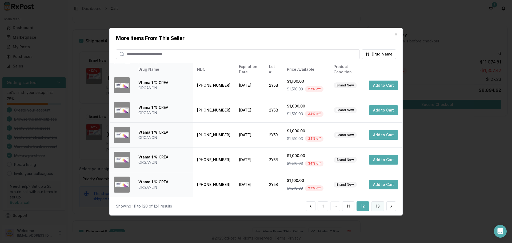
click at [374, 207] on button "13" at bounding box center [377, 206] width 13 height 10
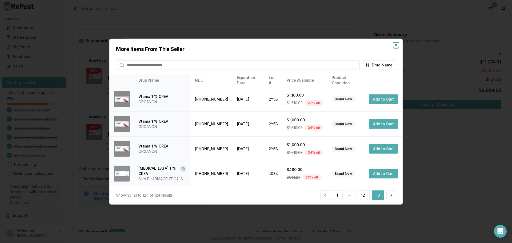
click at [394, 45] on icon "button" at bounding box center [396, 45] width 4 height 4
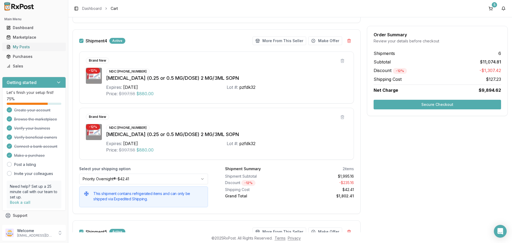
drag, startPoint x: 29, startPoint y: 37, endPoint x: 47, endPoint y: 47, distance: 21.0
click at [29, 37] on div "Marketplace" at bounding box center [33, 37] width 55 height 5
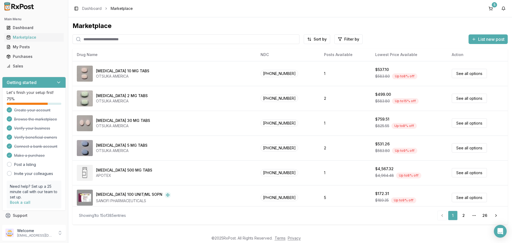
click at [105, 40] on input "search" at bounding box center [186, 39] width 227 height 10
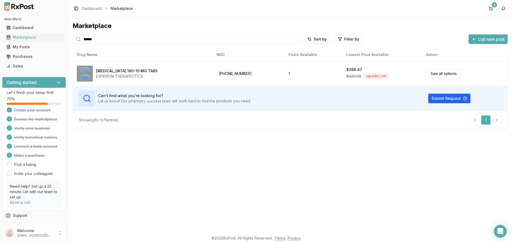
type input "******"
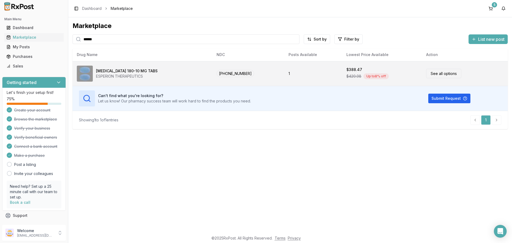
click at [435, 75] on link "See all options" at bounding box center [443, 73] width 35 height 9
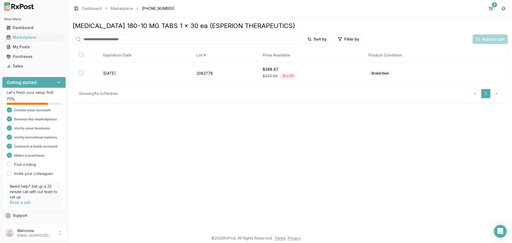
drag, startPoint x: 80, startPoint y: 72, endPoint x: 183, endPoint y: 98, distance: 106.9
click at [81, 73] on button "button" at bounding box center [81, 73] width 4 height 4
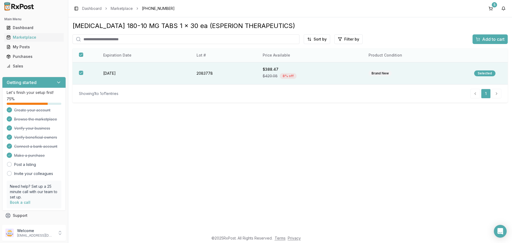
drag, startPoint x: 481, startPoint y: 39, endPoint x: 469, endPoint y: 61, distance: 24.3
click at [481, 40] on div "Add to cart" at bounding box center [490, 39] width 29 height 6
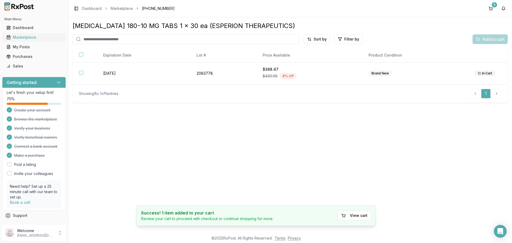
click at [23, 37] on div "Marketplace" at bounding box center [33, 37] width 55 height 5
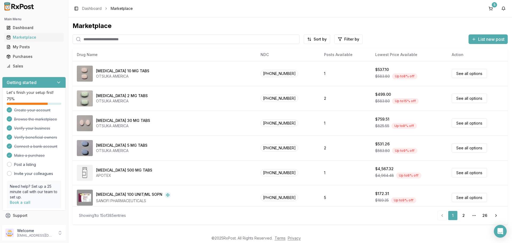
click at [110, 41] on input "search" at bounding box center [186, 39] width 227 height 10
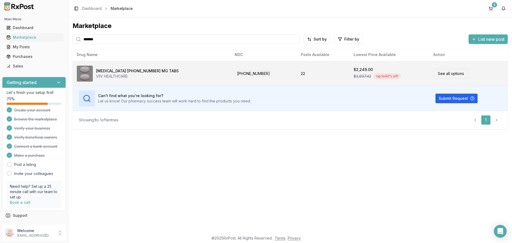
type input "*******"
click at [434, 75] on link "See all options" at bounding box center [450, 73] width 35 height 9
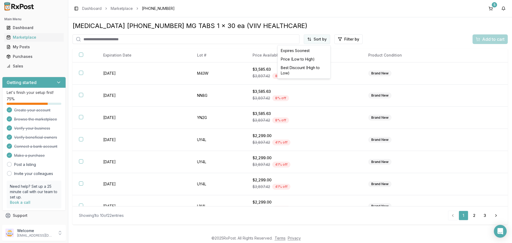
click at [321, 36] on html "Main Menu Dashboard Marketplace My Posts Purchases Sales Getting started Let's …" at bounding box center [256, 121] width 512 height 243
click at [294, 56] on div "Price (Low to High)" at bounding box center [304, 59] width 51 height 9
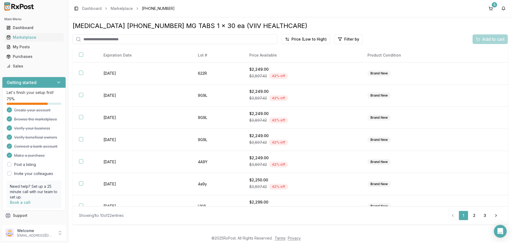
click at [140, 38] on input "search" at bounding box center [175, 39] width 205 height 10
type input "*******"
click at [29, 38] on div "Marketplace" at bounding box center [33, 37] width 55 height 5
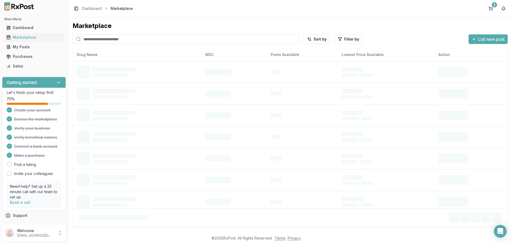
click at [127, 41] on input "search" at bounding box center [186, 39] width 227 height 10
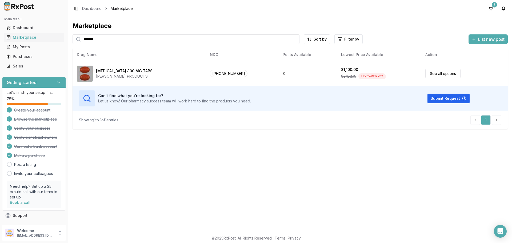
type input "*******"
click at [488, 10] on button "5" at bounding box center [490, 8] width 9 height 9
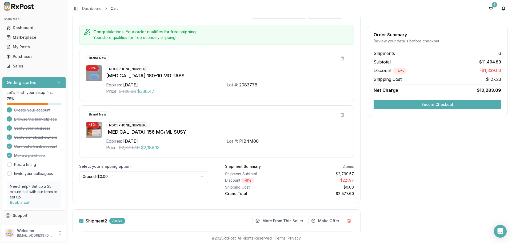
scroll to position [53, 0]
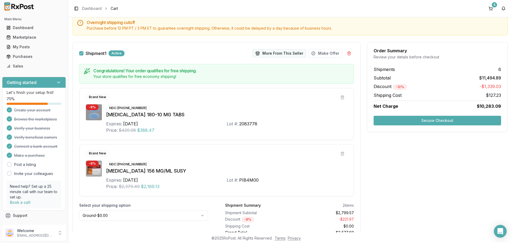
click at [281, 51] on button "More From This Seller" at bounding box center [279, 53] width 54 height 9
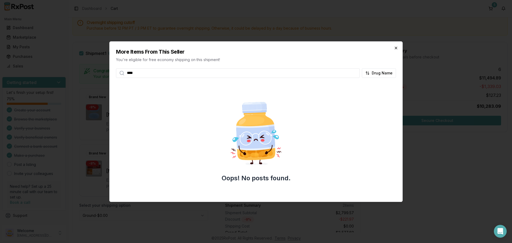
type input "****"
click at [397, 49] on icon "button" at bounding box center [396, 48] width 4 height 4
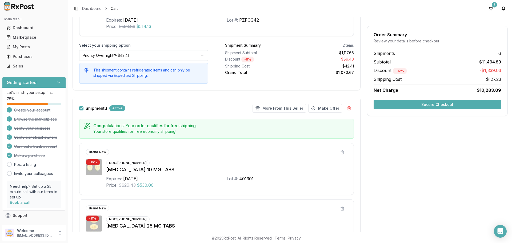
scroll to position [426, 0]
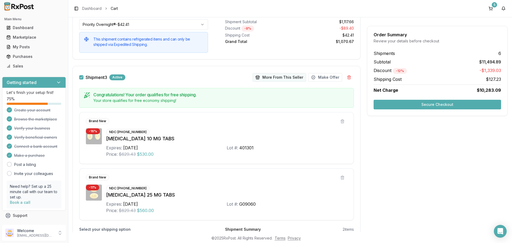
click at [276, 79] on button "More From This Seller" at bounding box center [279, 77] width 54 height 9
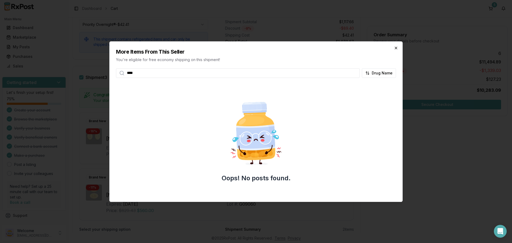
type input "****"
click at [395, 48] on icon "button" at bounding box center [396, 48] width 4 height 4
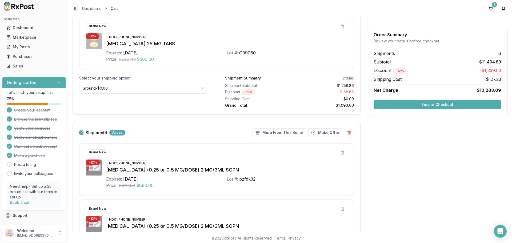
scroll to position [586, 0]
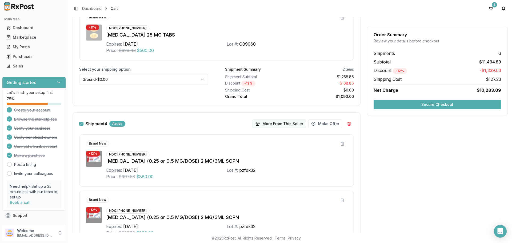
click at [279, 126] on button "More From This Seller" at bounding box center [279, 123] width 54 height 9
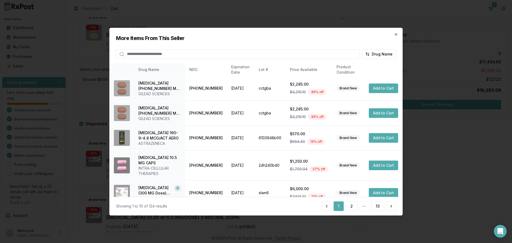
click at [160, 56] on input "search" at bounding box center [238, 54] width 244 height 10
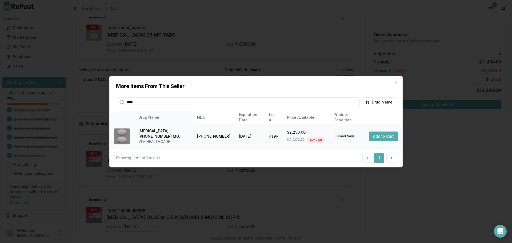
type input "****"
click at [383, 137] on button "Add to Cart" at bounding box center [383, 136] width 29 height 10
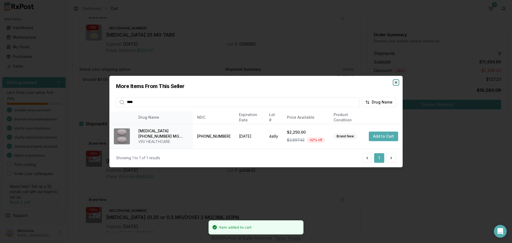
click at [397, 83] on icon "button" at bounding box center [396, 82] width 2 height 2
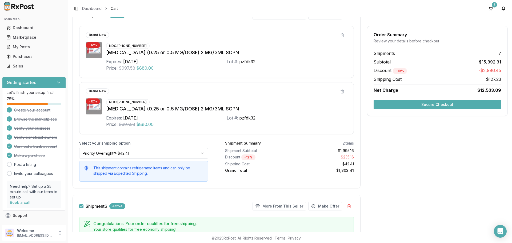
scroll to position [816, 0]
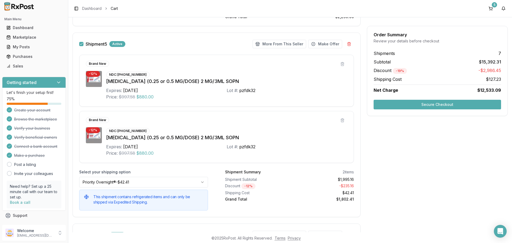
click at [81, 44] on button "button" at bounding box center [81, 44] width 4 height 4
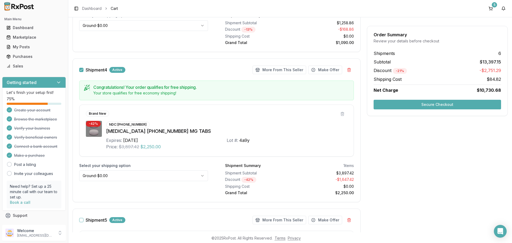
scroll to position [630, 0]
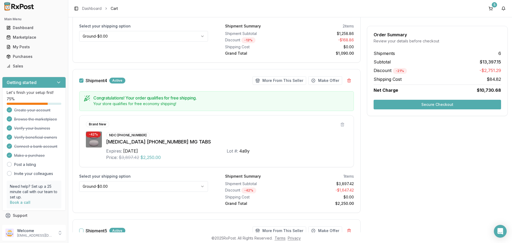
click at [82, 80] on button "button" at bounding box center [81, 80] width 4 height 4
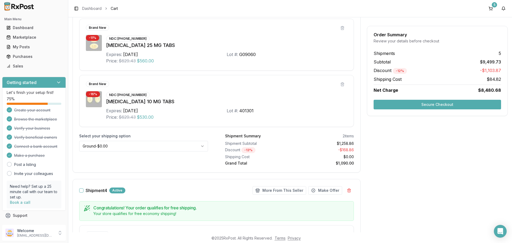
scroll to position [443, 0]
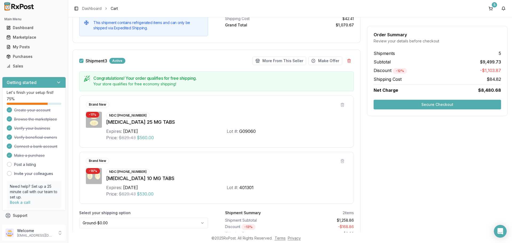
click at [82, 62] on button "button" at bounding box center [81, 61] width 4 height 4
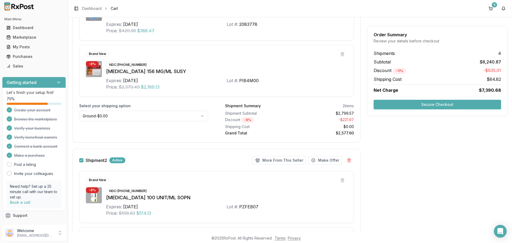
scroll to position [150, 0]
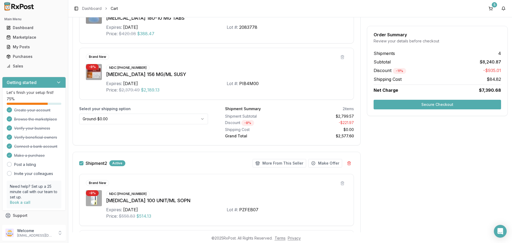
click at [83, 162] on button "button" at bounding box center [81, 163] width 4 height 4
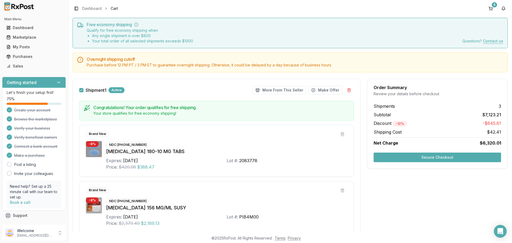
click at [81, 90] on button "button" at bounding box center [81, 90] width 4 height 4
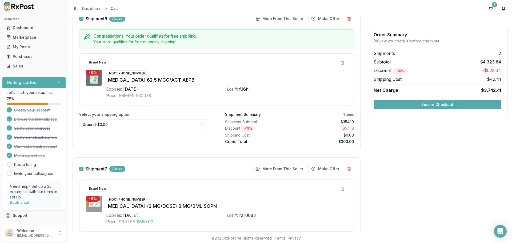
scroll to position [1029, 0]
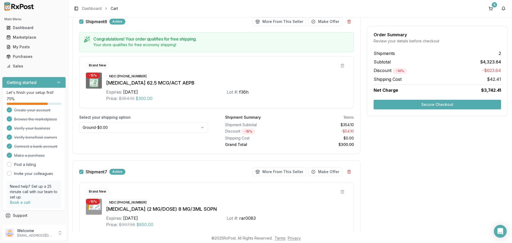
click at [440, 105] on button "Secure Checkout" at bounding box center [436, 105] width 127 height 10
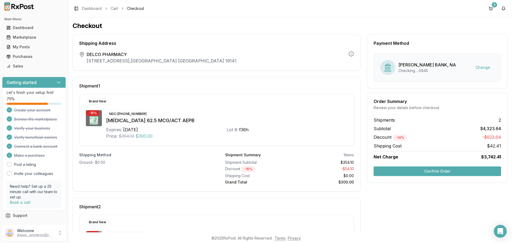
click at [432, 173] on button "Confirm Order" at bounding box center [436, 171] width 127 height 10
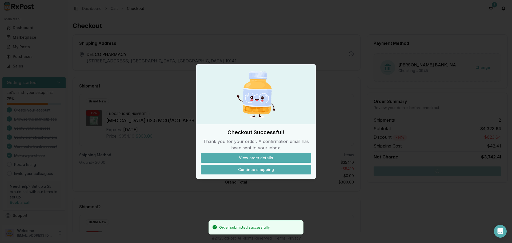
click at [251, 170] on button "Continue shopping" at bounding box center [256, 170] width 110 height 10
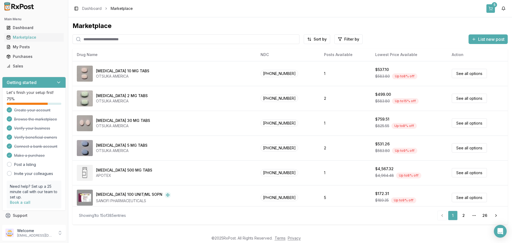
click at [489, 7] on button "5" at bounding box center [490, 8] width 9 height 9
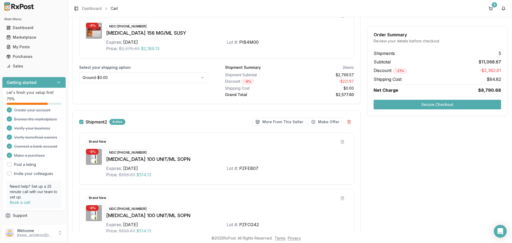
scroll to position [213, 0]
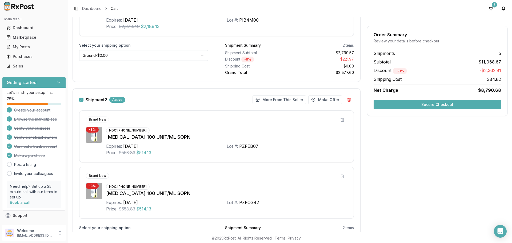
click at [83, 102] on button "button" at bounding box center [81, 100] width 4 height 4
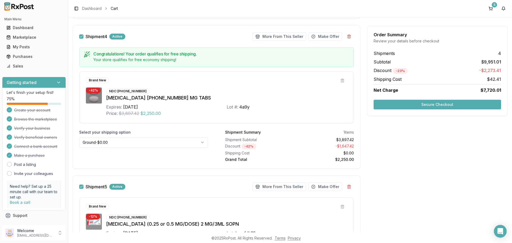
scroll to position [640, 0]
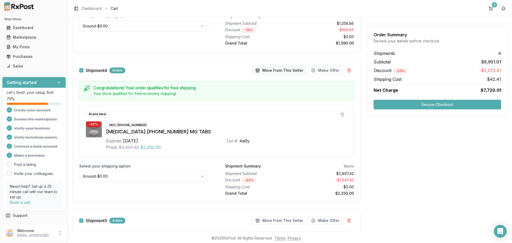
click at [278, 70] on button "More From This Seller" at bounding box center [279, 70] width 54 height 9
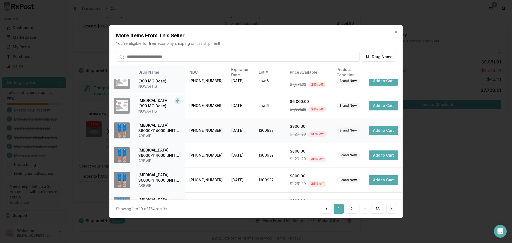
scroll to position [127, 0]
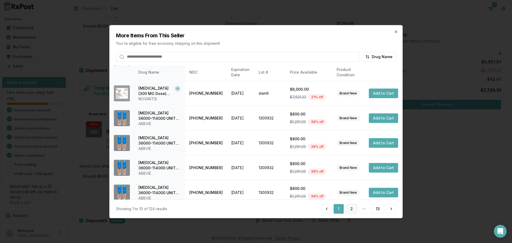
click at [351, 208] on button "2" at bounding box center [351, 209] width 11 height 10
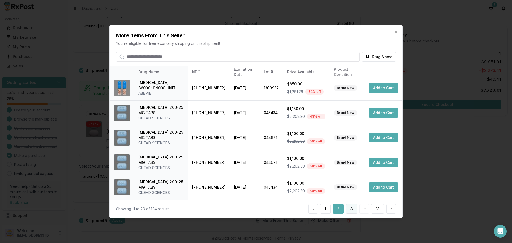
click at [351, 210] on button "3" at bounding box center [351, 209] width 11 height 10
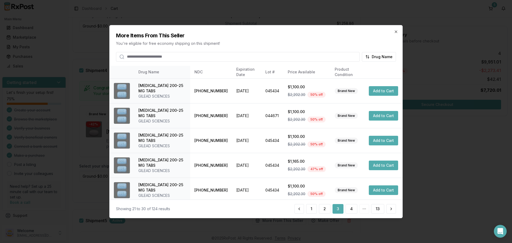
scroll to position [132, 0]
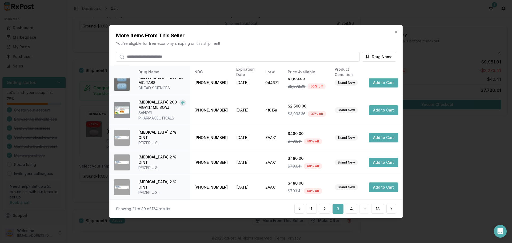
click at [163, 59] on input "search" at bounding box center [238, 57] width 244 height 10
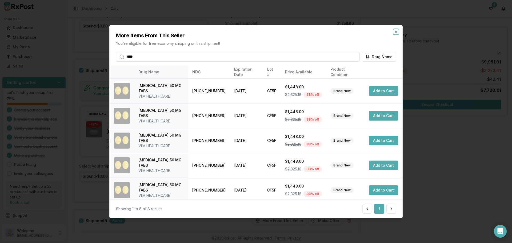
drag, startPoint x: 395, startPoint y: 33, endPoint x: 386, endPoint y: 35, distance: 9.3
click at [391, 34] on div "More Items From This Seller You're eligible for free economy shipping on this s…" at bounding box center [255, 121] width 293 height 193
click at [156, 59] on input "****" at bounding box center [238, 57] width 244 height 10
drag, startPoint x: 154, startPoint y: 59, endPoint x: 80, endPoint y: 59, distance: 73.0
click at [80, 59] on body "Main Menu Dashboard Marketplace My Posts Purchases Sales Getting started Let's …" at bounding box center [256, 121] width 512 height 243
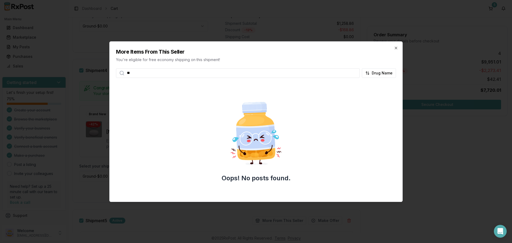
type input "*"
type input "***"
click at [395, 48] on icon "button" at bounding box center [396, 48] width 2 height 2
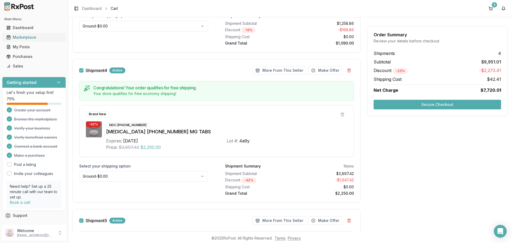
click at [17, 36] on div "Marketplace" at bounding box center [33, 37] width 55 height 5
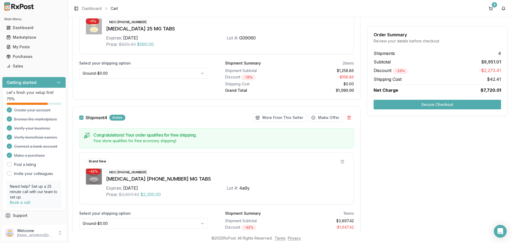
scroll to position [533, 0]
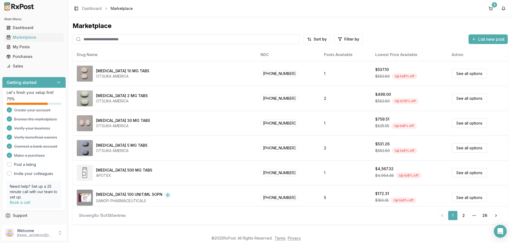
click at [111, 41] on input "search" at bounding box center [186, 39] width 227 height 10
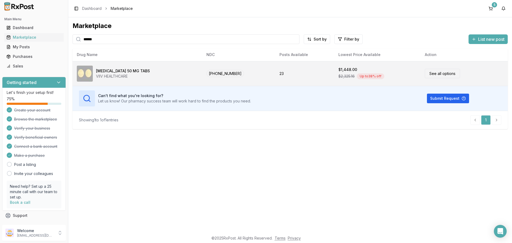
type input "******"
click at [428, 73] on link "See all options" at bounding box center [442, 73] width 35 height 9
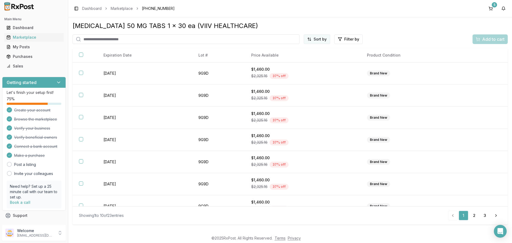
click at [314, 41] on html "Main Menu Dashboard Marketplace My Posts Purchases Sales Getting started Let's …" at bounding box center [256, 121] width 512 height 243
click at [309, 58] on div "Price (Low to High)" at bounding box center [304, 59] width 51 height 9
click at [39, 40] on link "Marketplace" at bounding box center [33, 38] width 59 height 10
click at [118, 41] on input "search" at bounding box center [175, 39] width 205 height 10
type input "*"
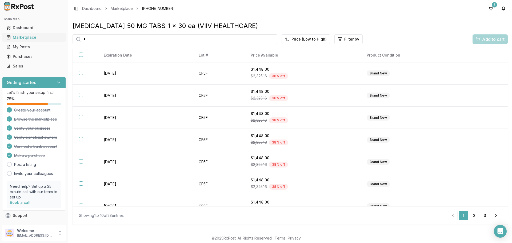
click at [21, 35] on div "Marketplace" at bounding box center [33, 37] width 55 height 5
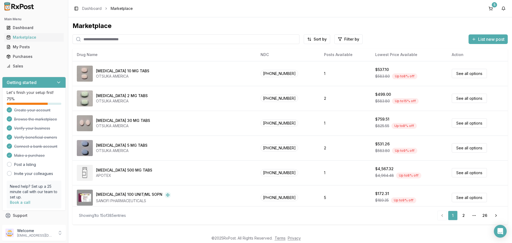
click at [98, 39] on input "search" at bounding box center [186, 39] width 227 height 10
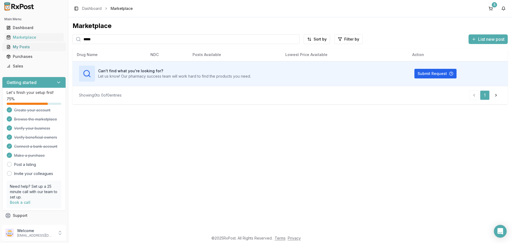
drag, startPoint x: 101, startPoint y: 42, endPoint x: 48, endPoint y: 48, distance: 53.4
click at [48, 48] on div "Main Menu Dashboard Marketplace My Posts Purchases Sales Getting started Let's …" at bounding box center [256, 121] width 512 height 243
type input "*"
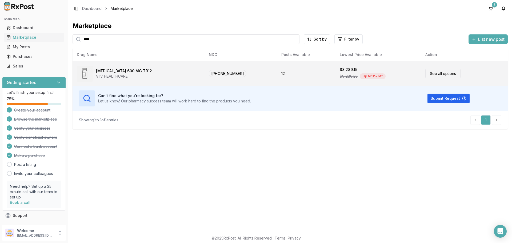
type input "****"
click at [444, 73] on link "See all options" at bounding box center [442, 73] width 35 height 9
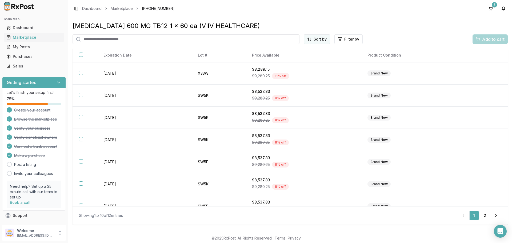
click at [317, 43] on html "Main Menu Dashboard Marketplace My Posts Purchases Sales Getting started Let's …" at bounding box center [256, 121] width 512 height 243
click at [290, 60] on div "Price (Low to High)" at bounding box center [304, 59] width 51 height 9
click at [490, 9] on button "5" at bounding box center [490, 8] width 9 height 9
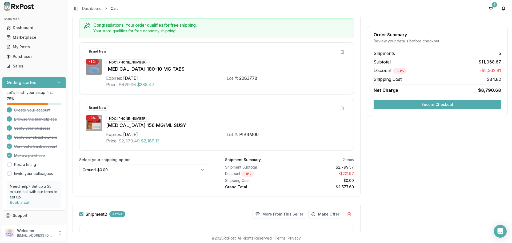
scroll to position [160, 0]
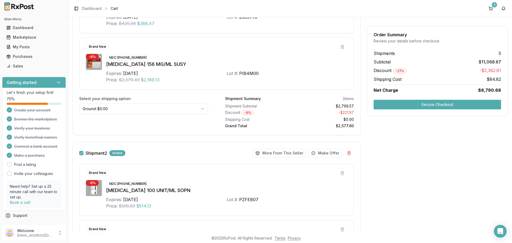
click at [81, 154] on button "button" at bounding box center [81, 153] width 4 height 4
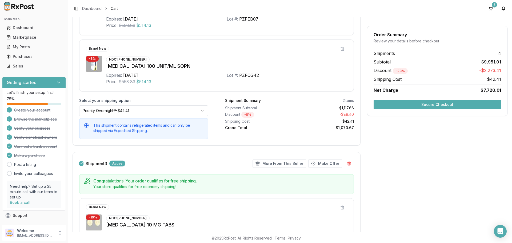
scroll to position [347, 0]
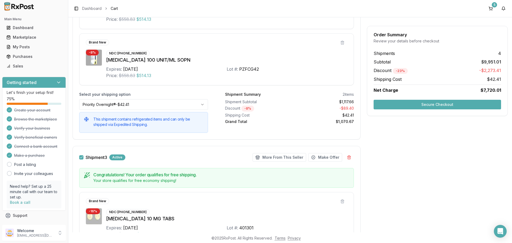
click at [83, 157] on button "button" at bounding box center [81, 157] width 4 height 4
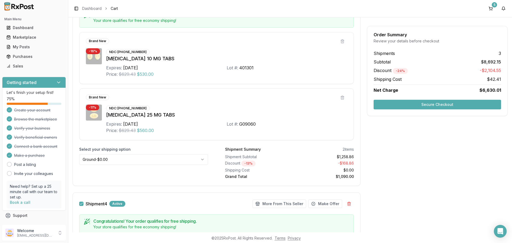
scroll to position [560, 0]
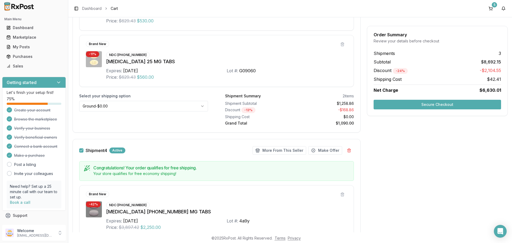
click at [82, 150] on button "button" at bounding box center [81, 150] width 4 height 4
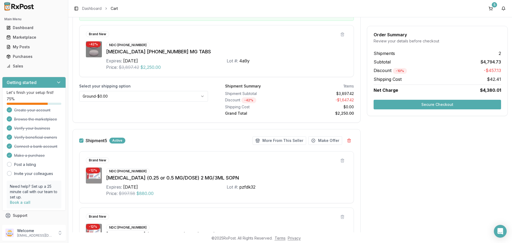
click at [81, 140] on button "button" at bounding box center [81, 140] width 4 height 4
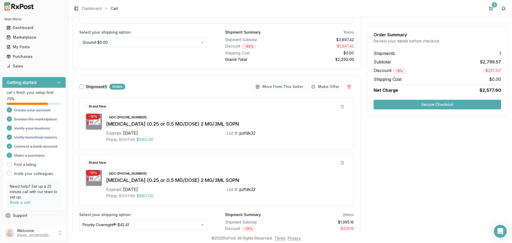
scroll to position [816, 0]
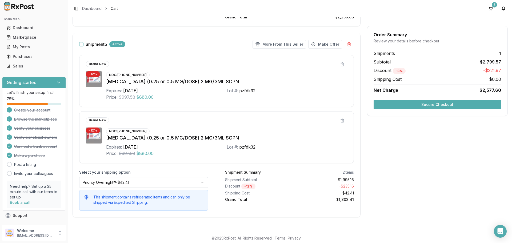
click at [416, 105] on button "Secure Checkout" at bounding box center [436, 105] width 127 height 10
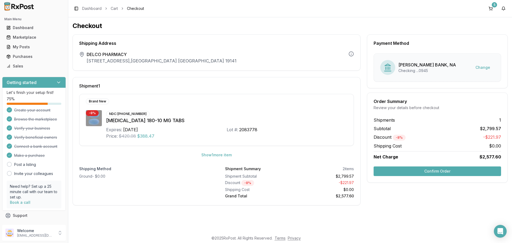
click at [414, 172] on button "Confirm Order" at bounding box center [436, 171] width 127 height 10
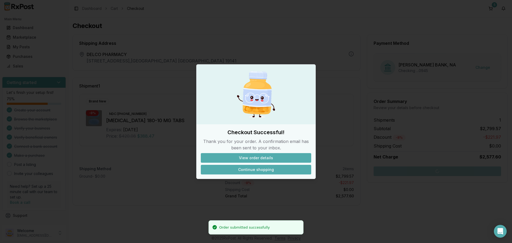
click at [251, 171] on button "Continue shopping" at bounding box center [256, 170] width 110 height 10
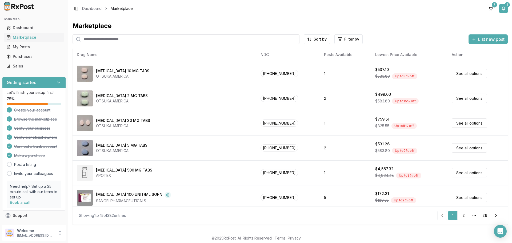
click at [504, 9] on button "1" at bounding box center [503, 8] width 9 height 9
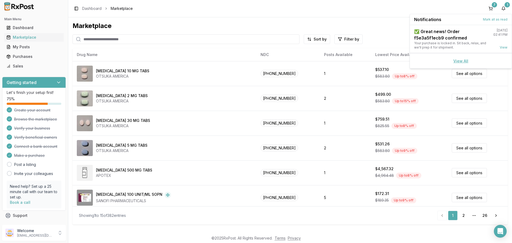
click at [459, 60] on link "View All" at bounding box center [460, 61] width 15 height 5
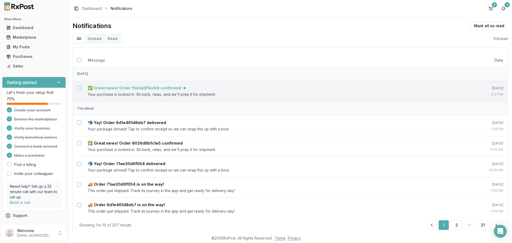
click at [136, 87] on h5 "✅ Great news! Order f5e3a5f1ecb9 confirmed" at bounding box center [135, 87] width 94 height 5
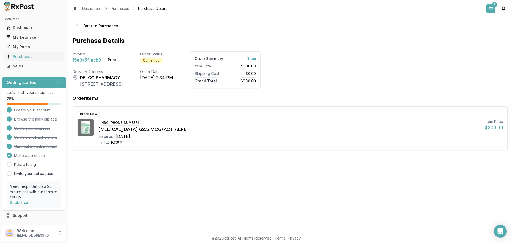
click at [493, 11] on button "7" at bounding box center [490, 8] width 9 height 9
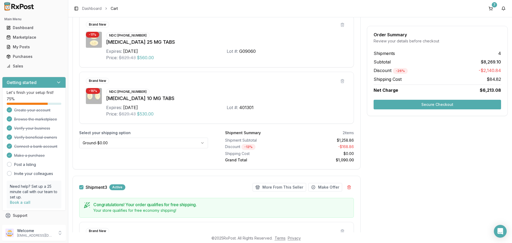
scroll to position [316, 0]
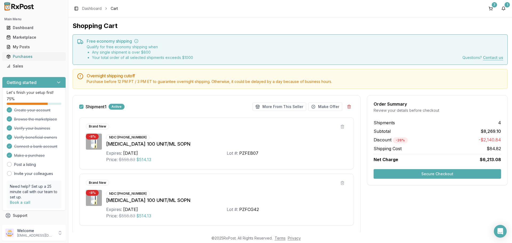
click at [34, 54] on link "Purchases" at bounding box center [33, 57] width 59 height 10
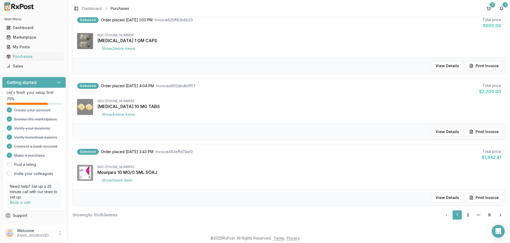
scroll to position [513, 0]
click at [468, 214] on link "2" at bounding box center [468, 215] width 10 height 10
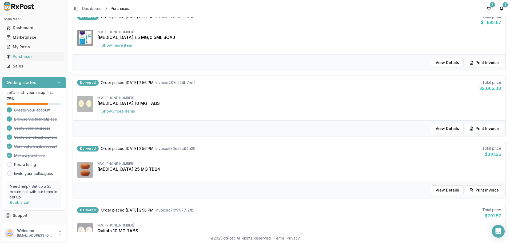
scroll to position [64, 0]
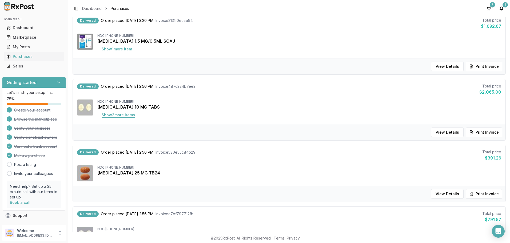
click at [111, 113] on button "Show 3 more item s" at bounding box center [118, 115] width 42 height 10
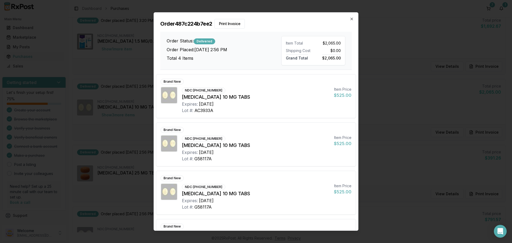
click at [349, 19] on h2 "Order 487c224b7ee2 Print Invoice" at bounding box center [255, 24] width 191 height 10
click at [352, 19] on icon "button" at bounding box center [352, 19] width 2 height 2
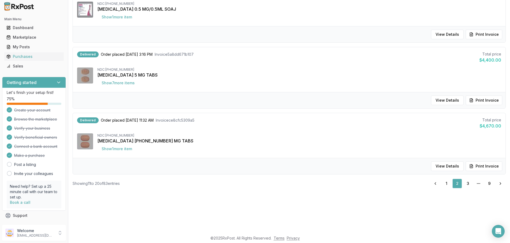
scroll to position [133, 0]
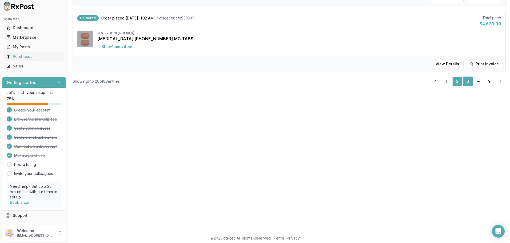
click at [466, 82] on link "3" at bounding box center [468, 82] width 10 height 10
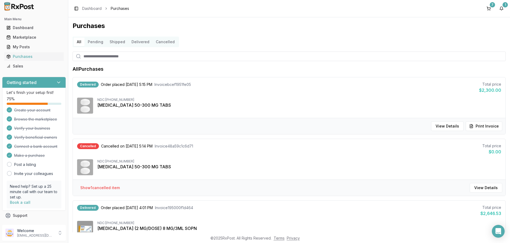
click at [163, 59] on input "search" at bounding box center [289, 56] width 433 height 10
type input "**"
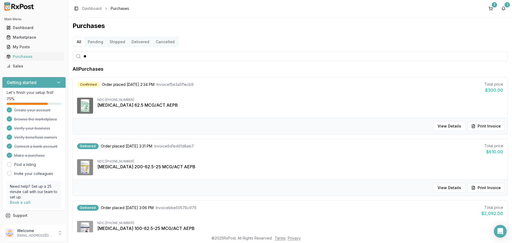
click at [138, 59] on input "**" at bounding box center [290, 56] width 435 height 10
type input "****"
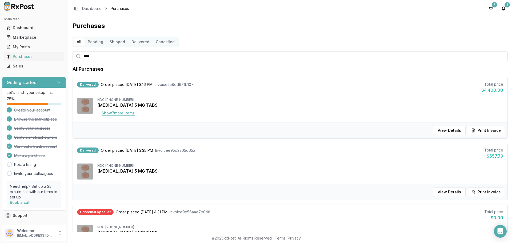
click at [115, 114] on button "Show 7 more item s" at bounding box center [118, 113] width 42 height 10
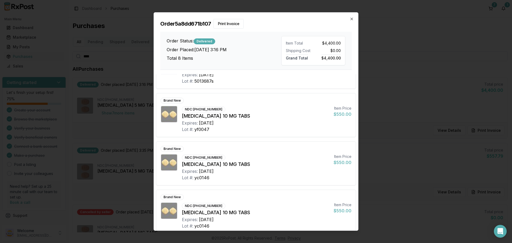
scroll to position [187, 0]
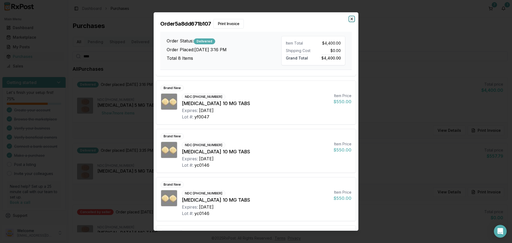
click at [352, 21] on icon "button" at bounding box center [351, 19] width 4 height 4
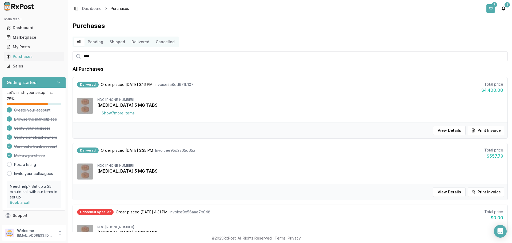
click at [490, 9] on button "7" at bounding box center [490, 8] width 9 height 9
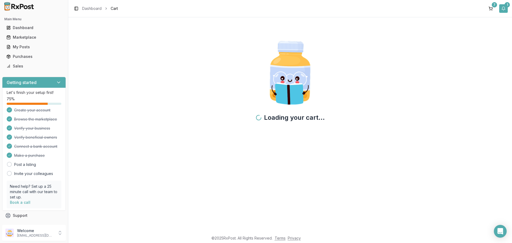
drag, startPoint x: 505, startPoint y: 10, endPoint x: 502, endPoint y: 13, distance: 4.3
click at [505, 9] on button "1" at bounding box center [503, 8] width 9 height 9
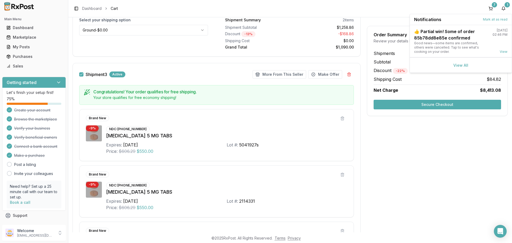
scroll to position [426, 0]
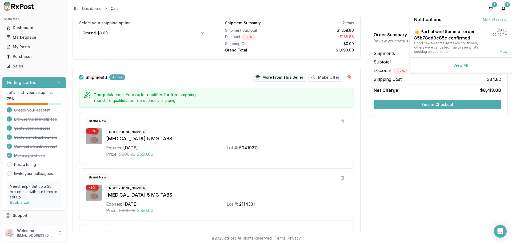
click at [267, 76] on button "More From This Seller" at bounding box center [279, 77] width 54 height 9
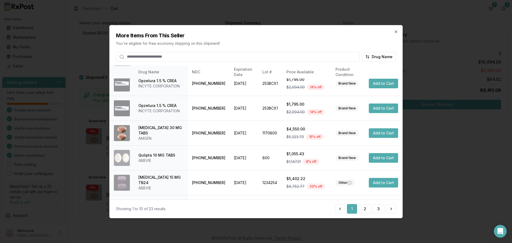
scroll to position [127, 0]
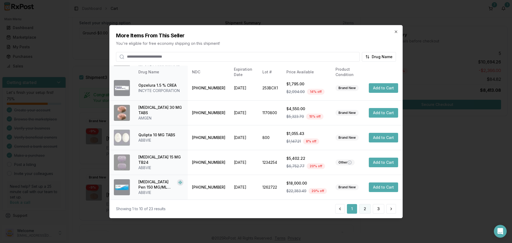
click at [364, 209] on button "2" at bounding box center [364, 209] width 11 height 10
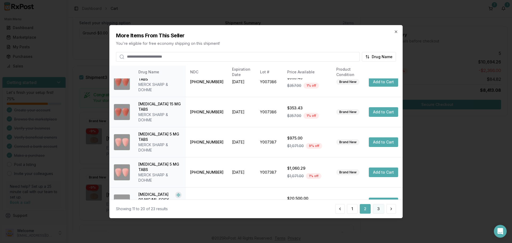
click at [379, 207] on button "3" at bounding box center [378, 209] width 11 height 10
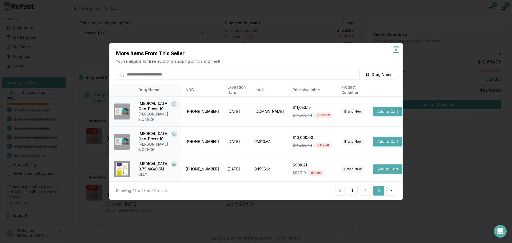
click at [397, 52] on icon "button" at bounding box center [396, 49] width 4 height 4
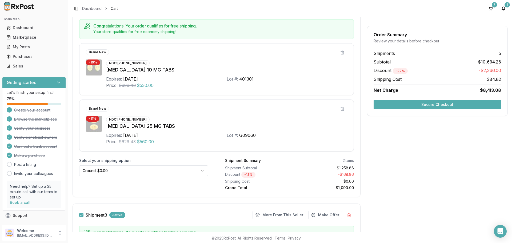
scroll to position [240, 0]
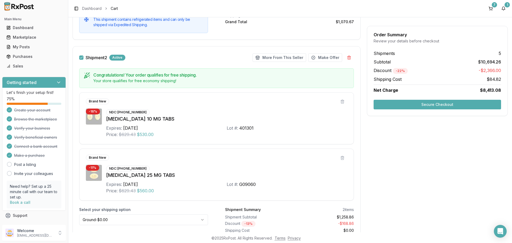
click at [82, 57] on button "button" at bounding box center [81, 57] width 4 height 4
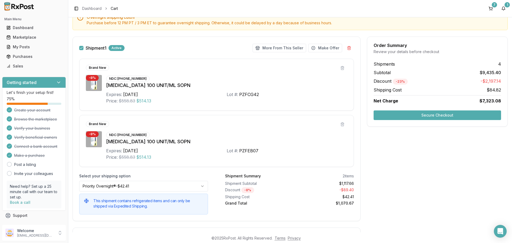
scroll to position [0, 0]
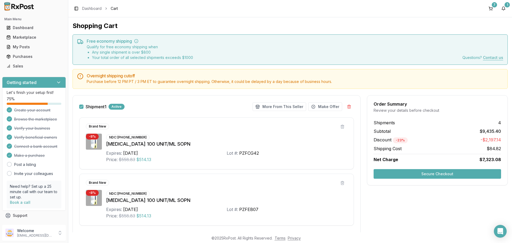
click at [81, 108] on button "button" at bounding box center [81, 106] width 4 height 4
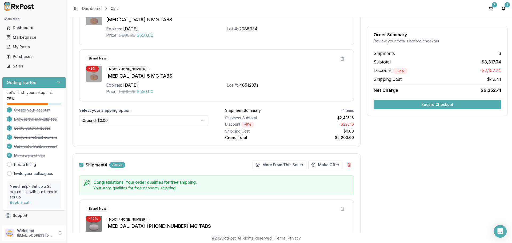
scroll to position [720, 0]
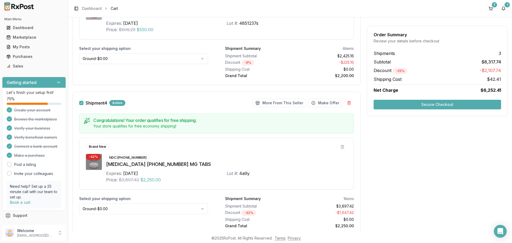
click at [82, 102] on button "button" at bounding box center [81, 103] width 4 height 4
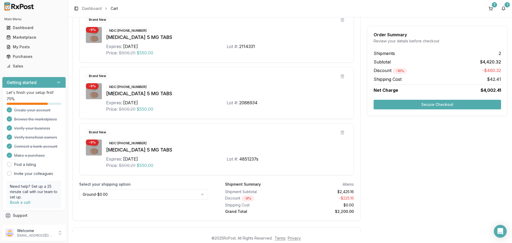
scroll to position [582, 0]
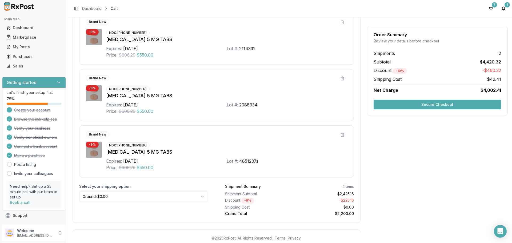
click at [409, 108] on button "Secure Checkout" at bounding box center [436, 105] width 127 height 10
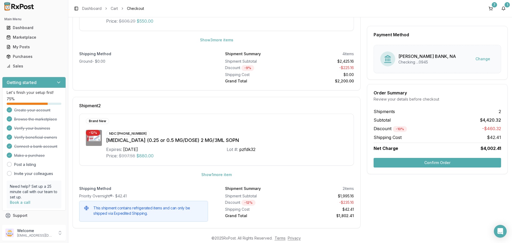
scroll to position [119, 0]
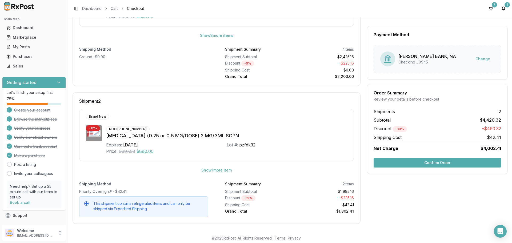
click at [426, 163] on button "Confirm Order" at bounding box center [436, 163] width 127 height 10
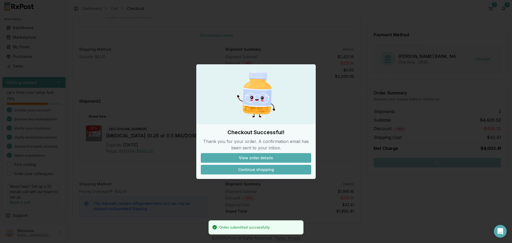
click at [254, 171] on button "Continue shopping" at bounding box center [256, 170] width 110 height 10
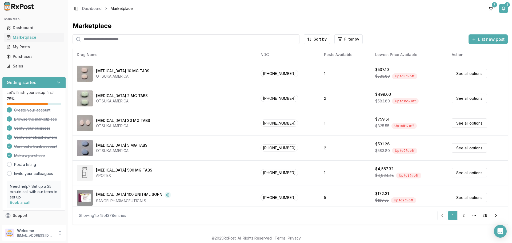
click at [505, 8] on button "1" at bounding box center [503, 8] width 9 height 9
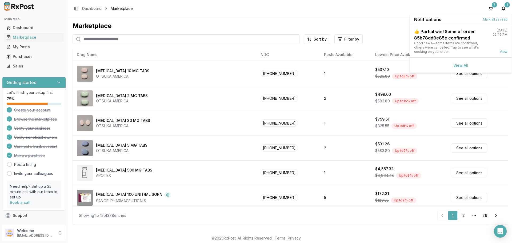
click at [461, 66] on link "View All" at bounding box center [460, 65] width 15 height 5
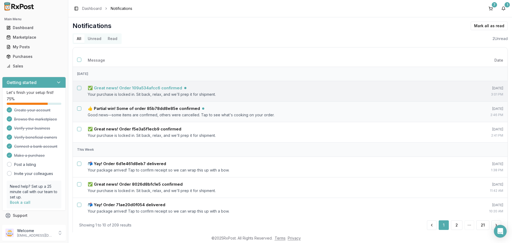
click at [128, 88] on h5 "✅ Great news! Order 109a534afcc6 confirmed" at bounding box center [135, 87] width 94 height 5
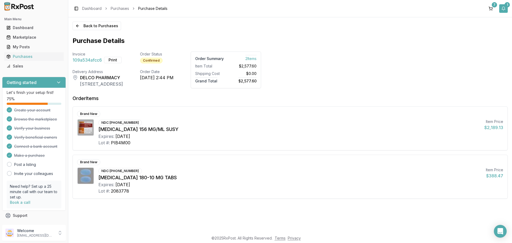
click at [504, 10] on button "1" at bounding box center [503, 8] width 9 height 9
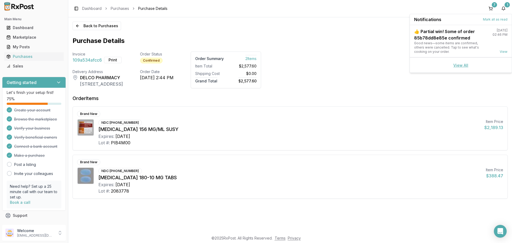
click at [459, 63] on link "View All" at bounding box center [460, 65] width 15 height 5
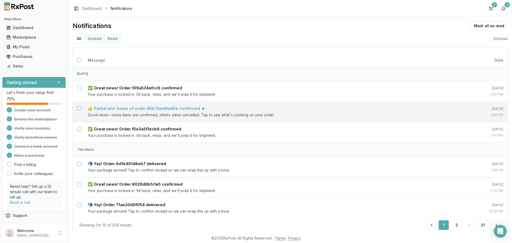
click at [147, 110] on h5 "👍 Partial win! Some of order 85b78dd8e85e confirmed" at bounding box center [144, 108] width 112 height 5
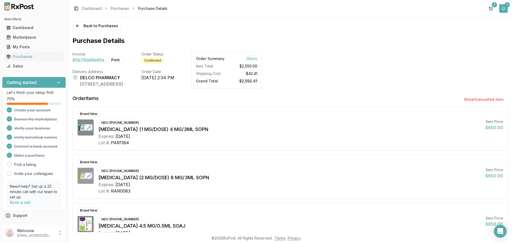
click at [504, 12] on button "1" at bounding box center [503, 8] width 9 height 9
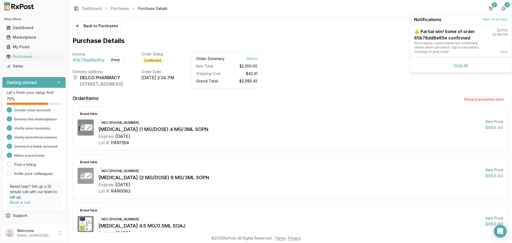
click at [460, 66] on link "View All" at bounding box center [460, 65] width 15 height 5
